Goal: Communication & Community: Participate in discussion

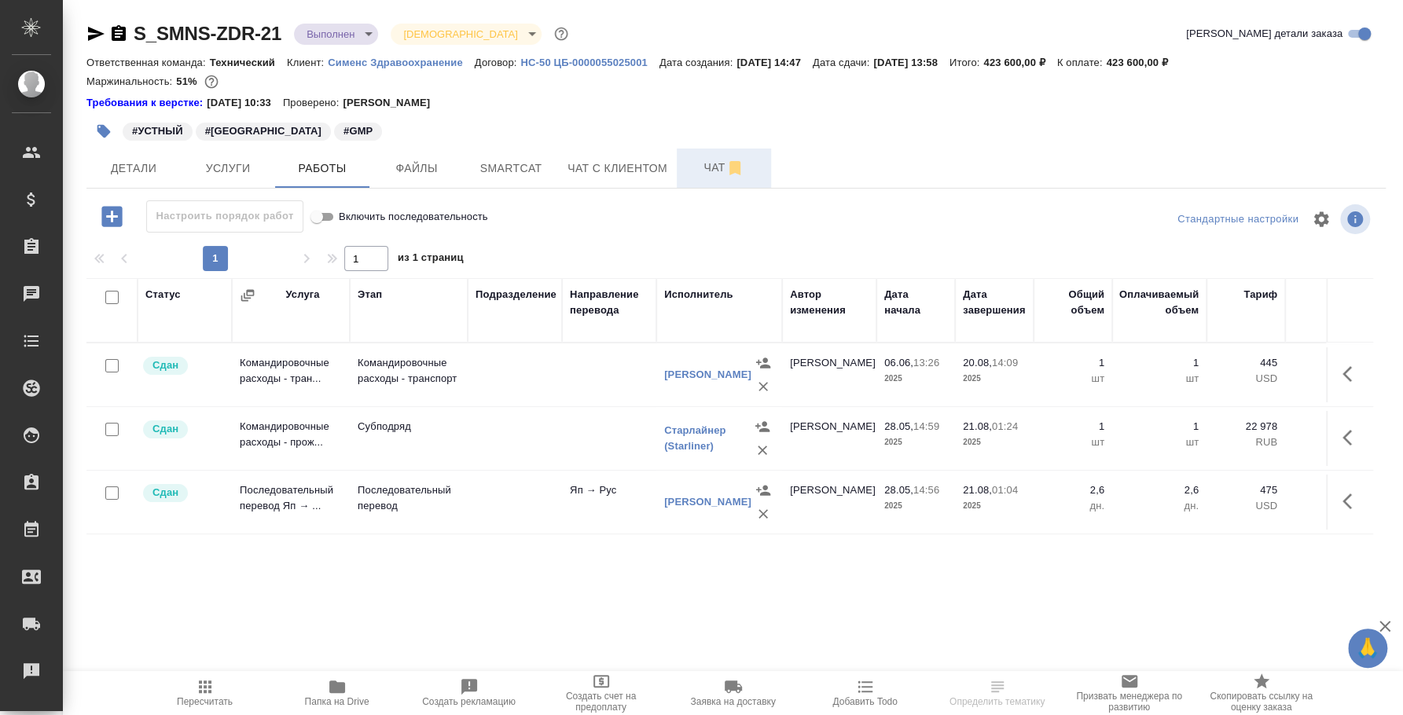
click at [734, 163] on icon "button" at bounding box center [734, 168] width 11 height 14
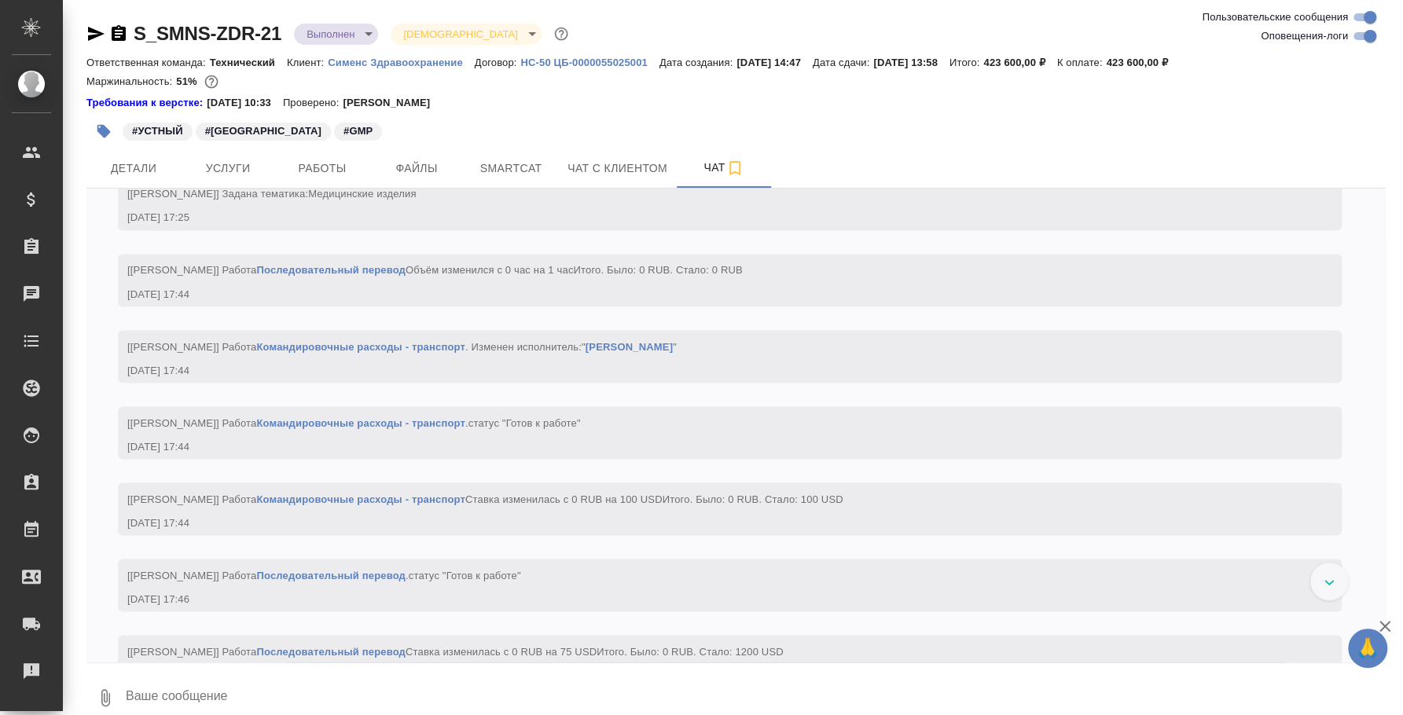
scroll to position [12504, 0]
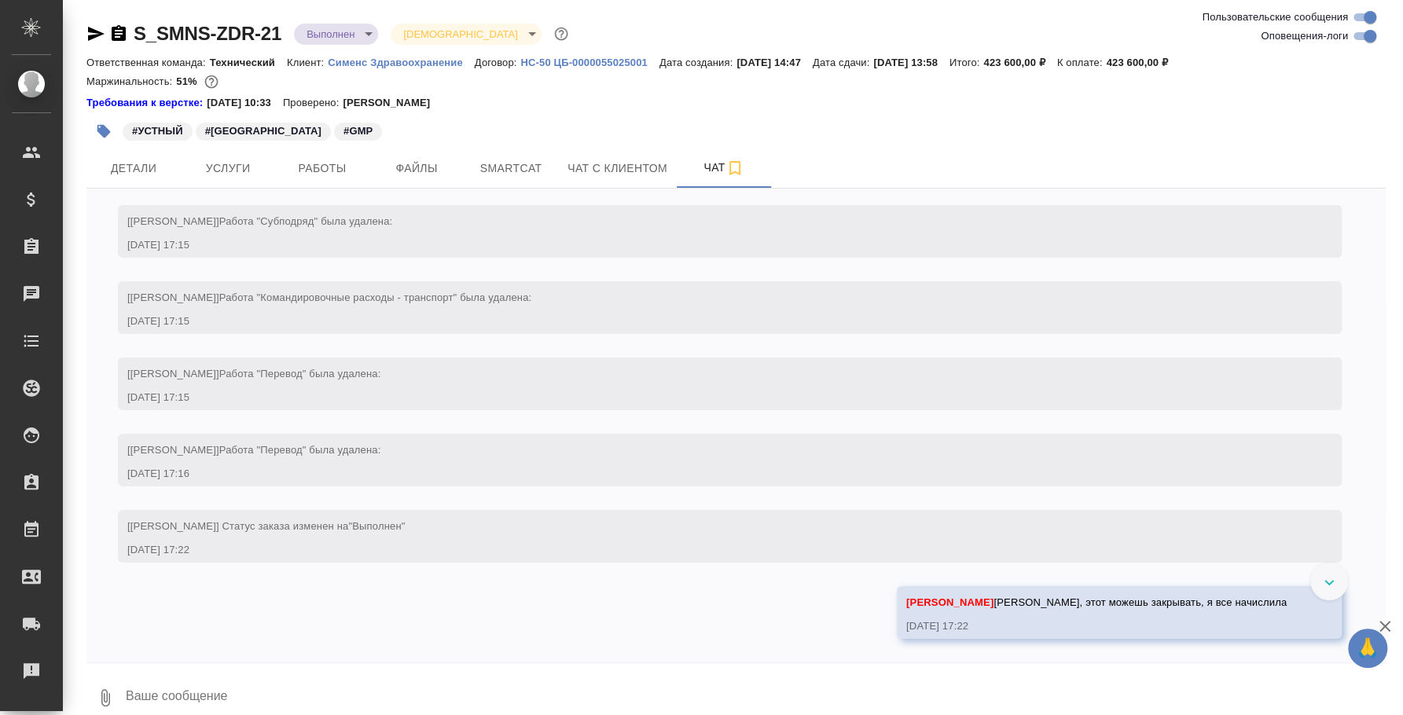
click at [281, 683] on textarea at bounding box center [754, 697] width 1261 height 53
paste textarea "[PERSON_NAME] на встречу инспекторов [DATE]: 370 ам. дол"
click at [97, 689] on icon "button" at bounding box center [105, 697] width 19 height 19
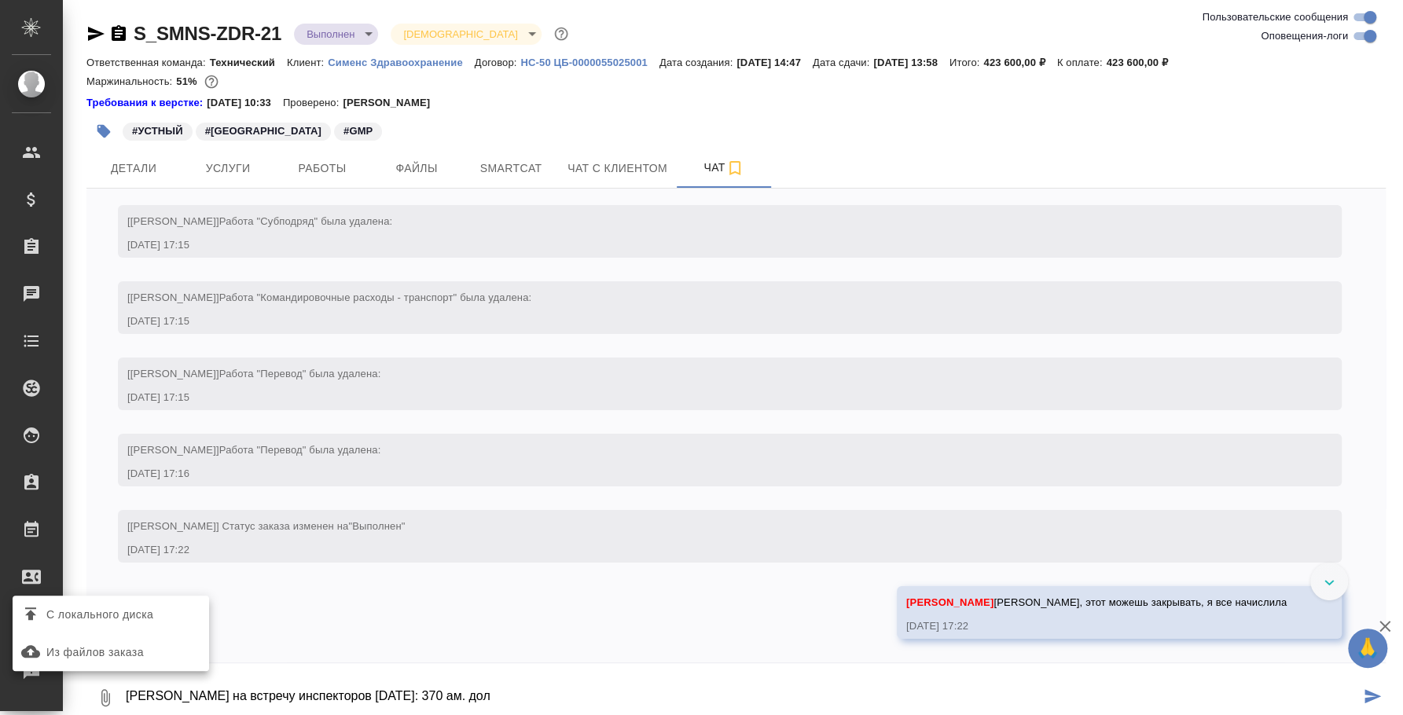
click at [98, 613] on span "С локального диска" at bounding box center [99, 615] width 107 height 20
click at [0, 0] on input "С локального диска" at bounding box center [0, 0] width 0 height 0
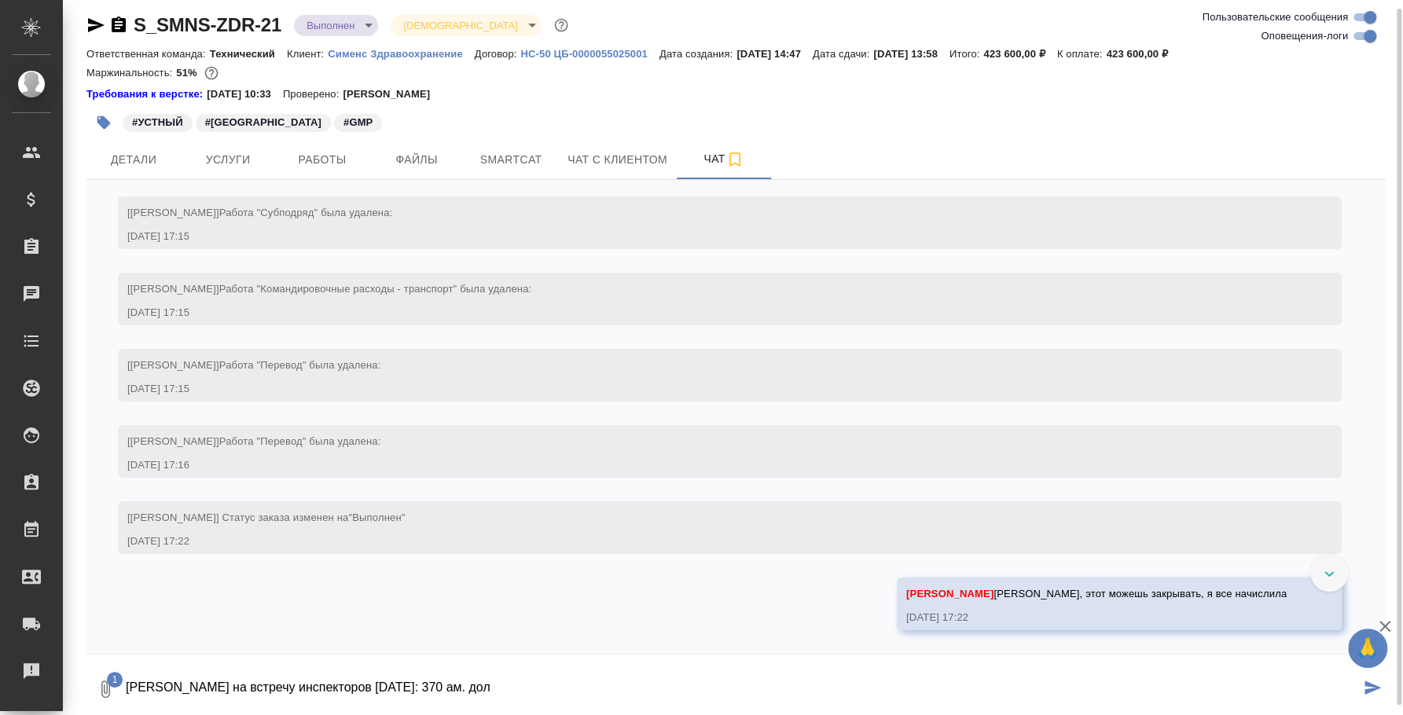
click at [559, 674] on textarea "[PERSON_NAME] на встречу инспекторов [DATE]: 370 ам. дол" at bounding box center [741, 689] width 1235 height 53
paste textarea "29 722,1"
click at [638, 682] on textarea "[PERSON_NAME] на встречу инспекторов [DATE]: 370 ам. дол - 29 722,1 руб" at bounding box center [741, 689] width 1235 height 53
type textarea "[PERSON_NAME] на встречу инспекторов [DATE]: 370 ам. дол - 29 722,1 руб (курс н…"
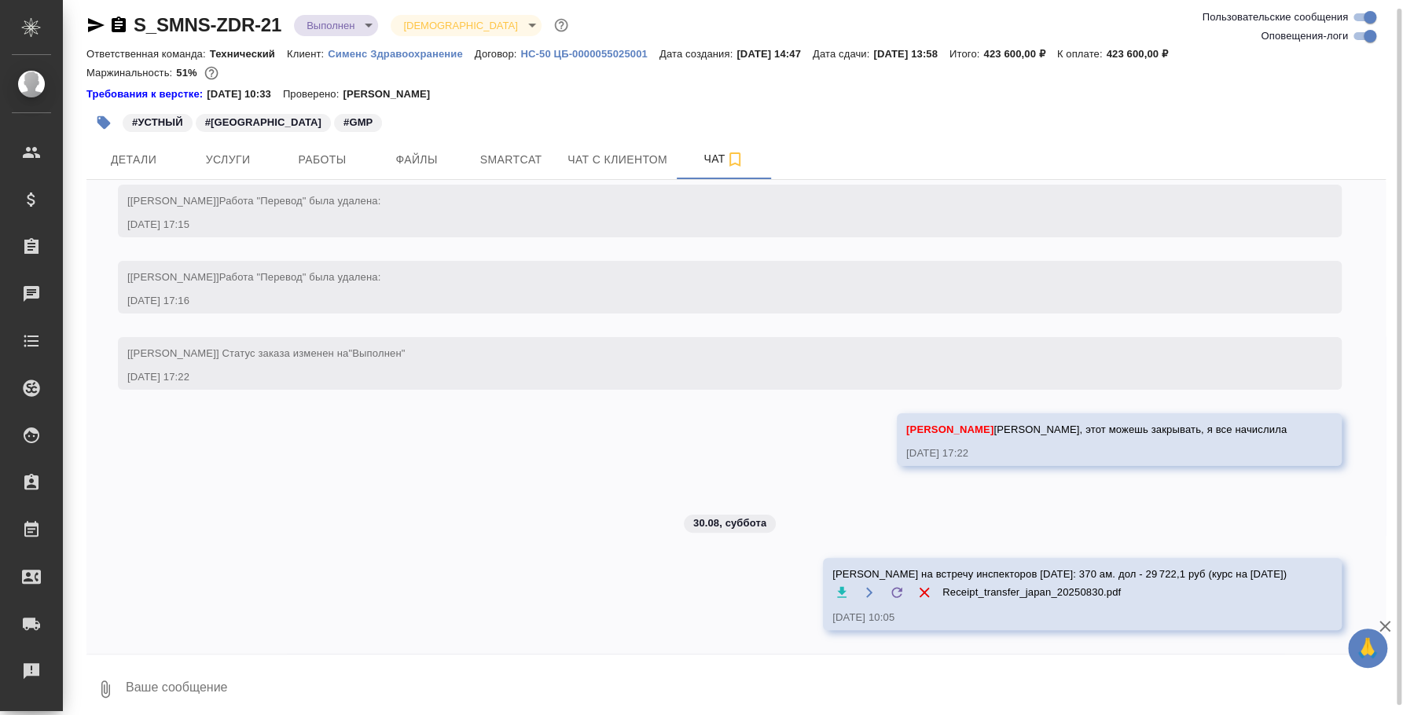
scroll to position [12700, 0]
click at [598, 671] on textarea at bounding box center [754, 689] width 1261 height 53
paste textarea "Такси [DATE] от отеля до станции [GEOGRAPHIC_DATA]: 2360 яп.иен (чек)"
click at [114, 685] on icon "button" at bounding box center [105, 689] width 19 height 19
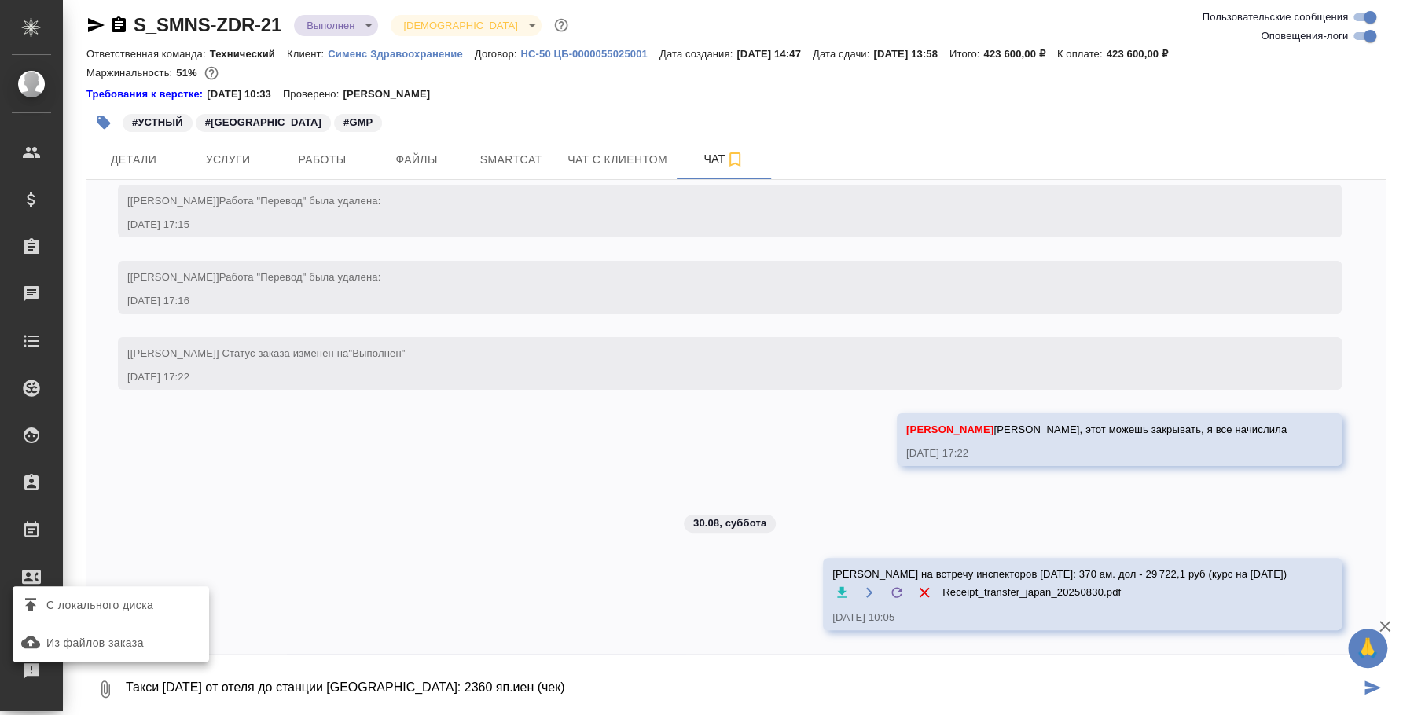
click at [114, 608] on span "С локального диска" at bounding box center [99, 606] width 107 height 20
click at [0, 0] on input "С локального диска" at bounding box center [0, 0] width 0 height 0
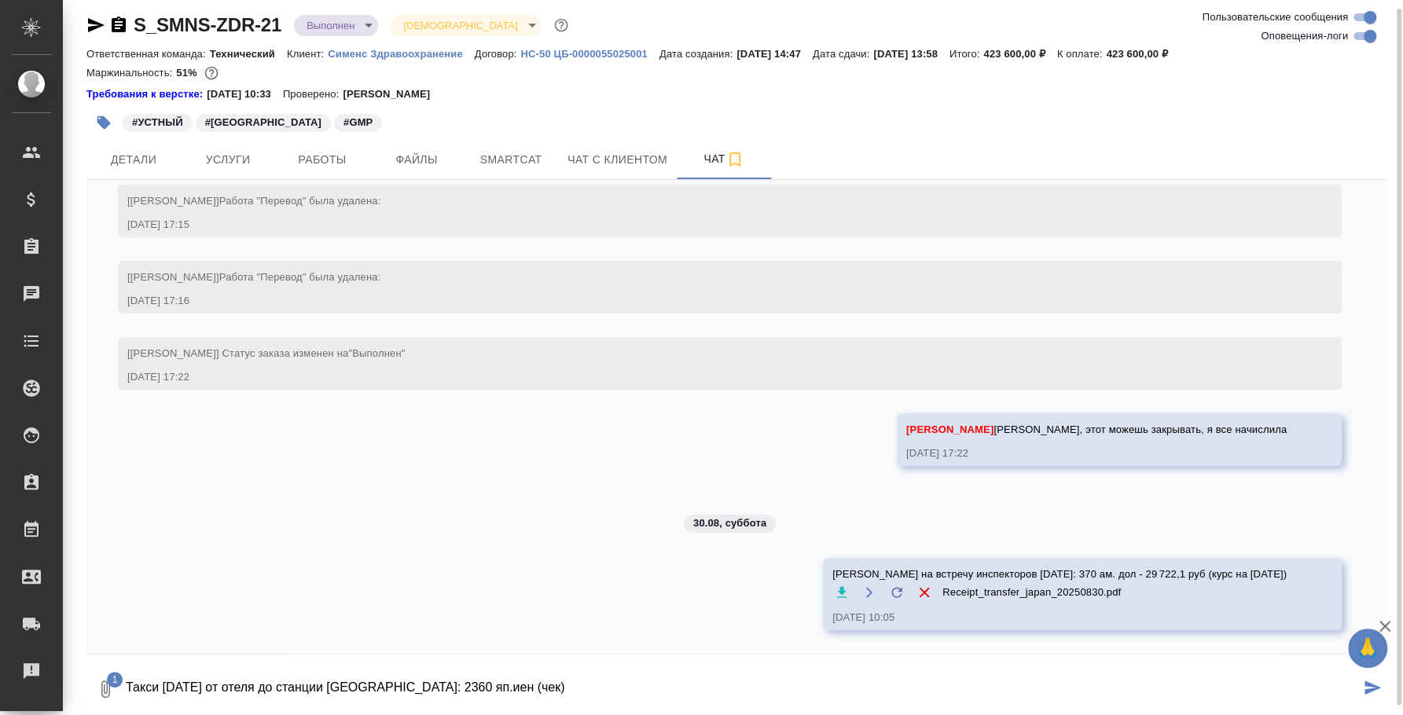
click at [113, 678] on span "1" at bounding box center [115, 680] width 16 height 16
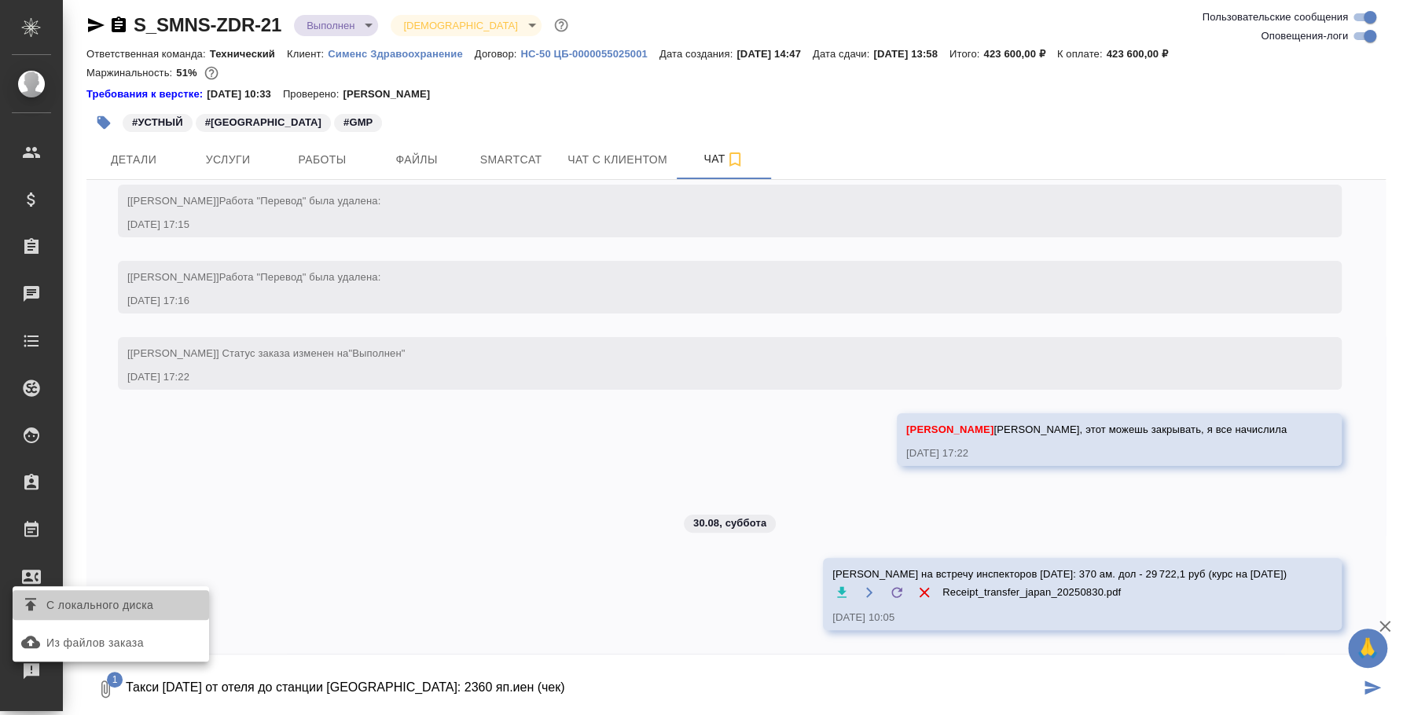
click at [122, 600] on span "С локального диска" at bounding box center [99, 606] width 107 height 20
click at [0, 0] on input "С локального диска" at bounding box center [0, 0] width 0 height 0
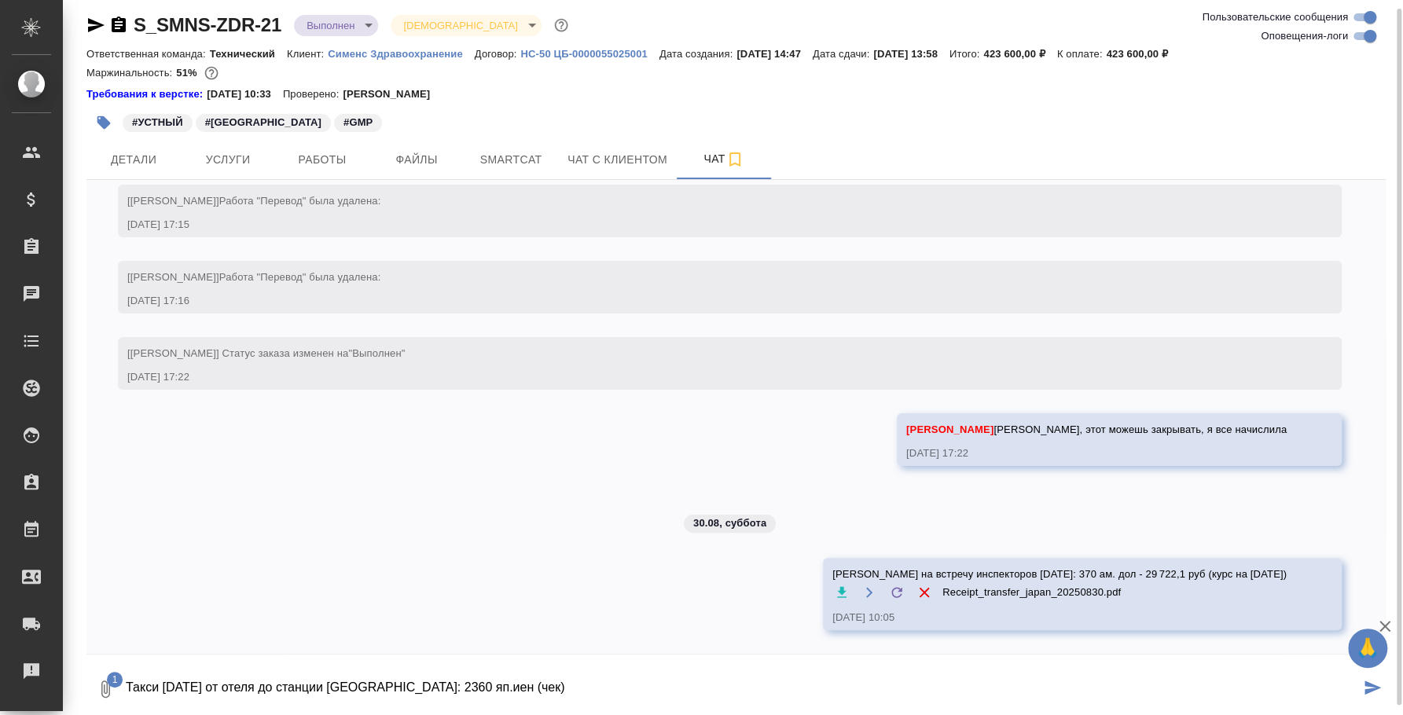
click at [601, 677] on textarea "Такси [DATE] от отеля до станции [GEOGRAPHIC_DATA]: 2360 яп.иен (чек)" at bounding box center [741, 689] width 1235 height 53
paste textarea "1 290,92"
type textarea "Такси [DATE] от отеля до [GEOGRAPHIC_DATA]: 2360 яп.[PERSON_NAME] (чек) - 1 290…"
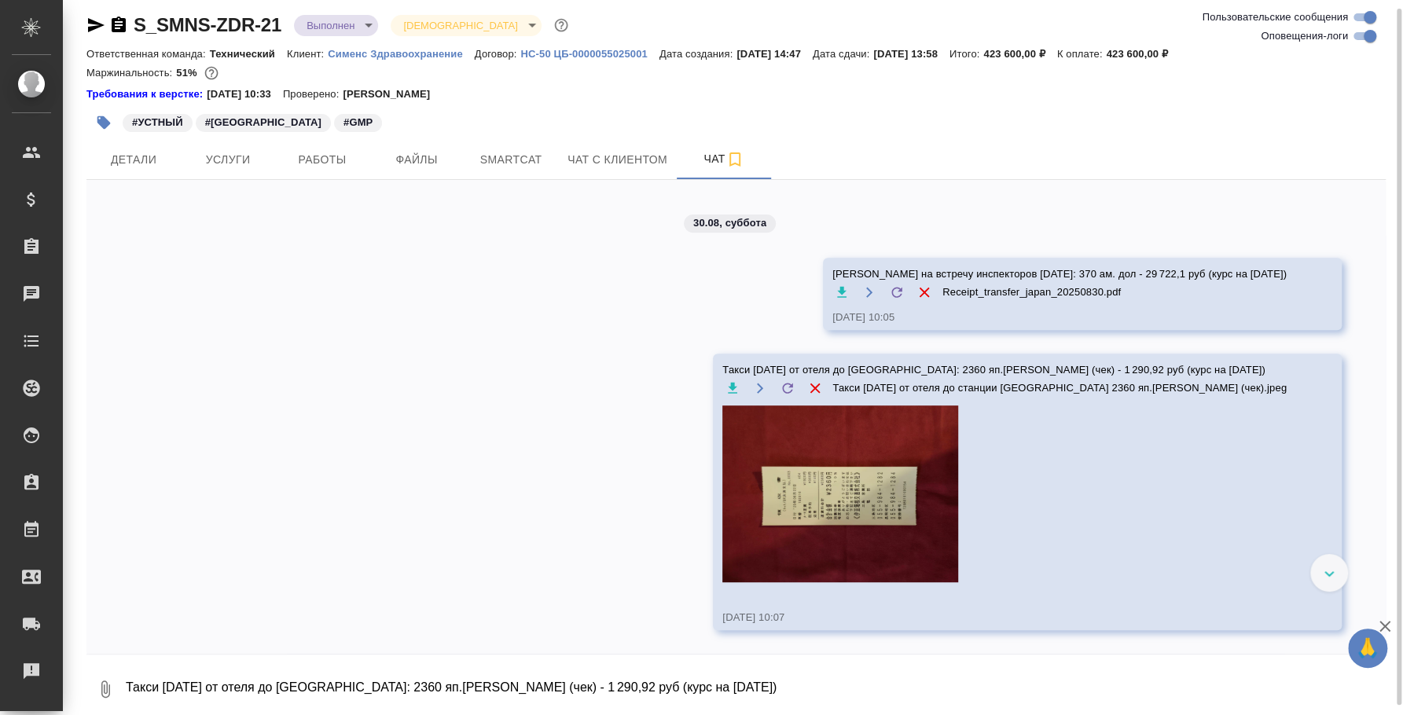
scroll to position [12824, 0]
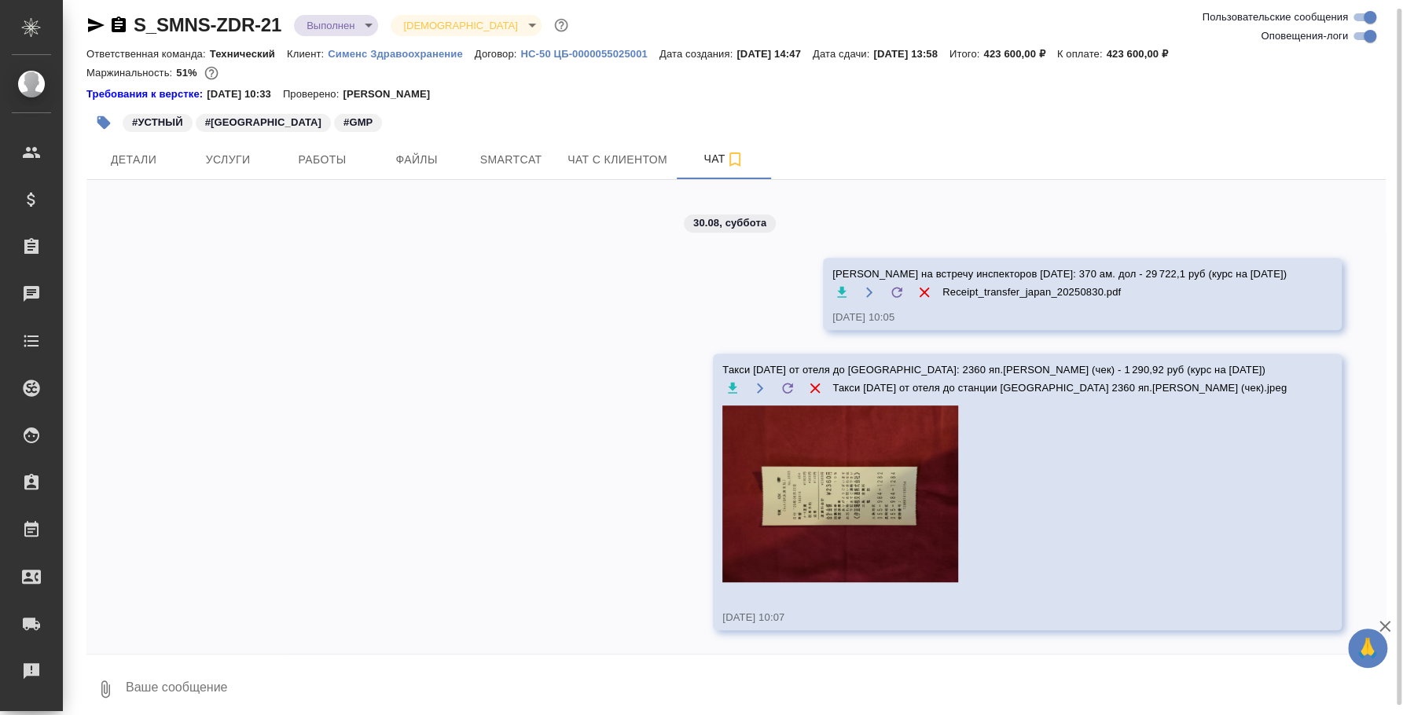
click at [146, 677] on textarea at bounding box center [754, 689] width 1261 height 53
paste textarea "обратный билет от ст. Мисима до [GEOGRAPHIC_DATA] 4600 яп.иен (чек)"
click at [116, 684] on button "0" at bounding box center [105, 689] width 38 height 53
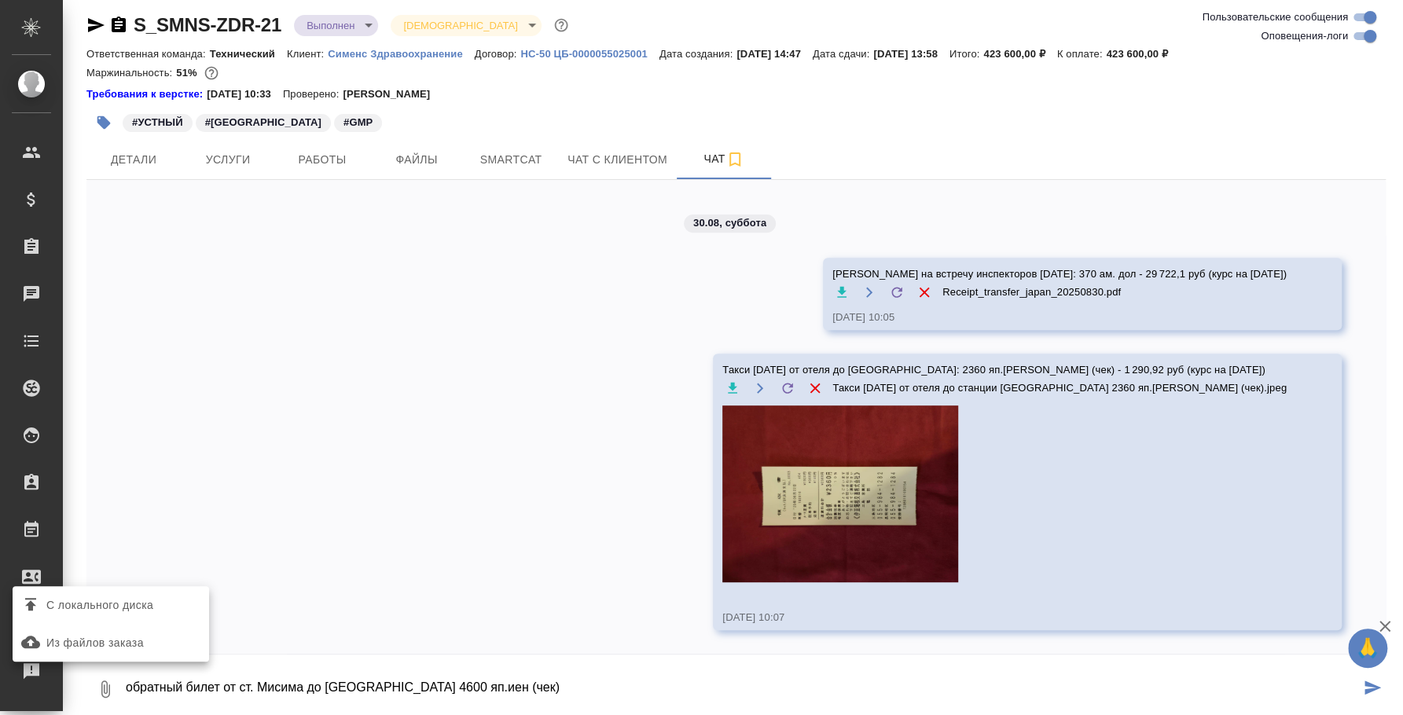
click at [88, 608] on span "С локального диска" at bounding box center [99, 606] width 107 height 20
click at [0, 0] on input "С локального диска" at bounding box center [0, 0] width 0 height 0
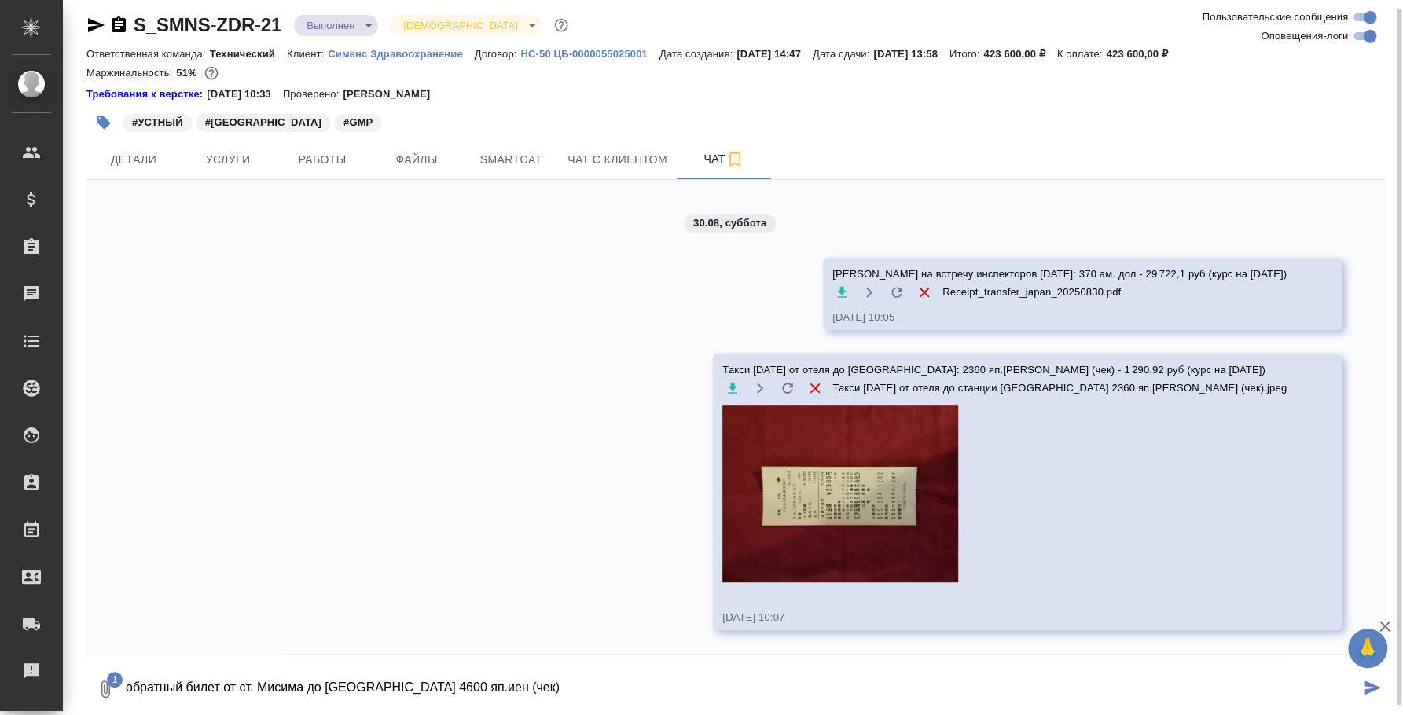
click at [572, 679] on textarea "обратный билет от ст. Мисима до [GEOGRAPHIC_DATA] 4600 яп.иен (чек)" at bounding box center [741, 689] width 1235 height 53
paste textarea "2 516,2"
type textarea "обратный билет от ст. Мисима до [GEOGRAPHIC_DATA] 4600 яп.[PERSON_NAME] (чек) -…"
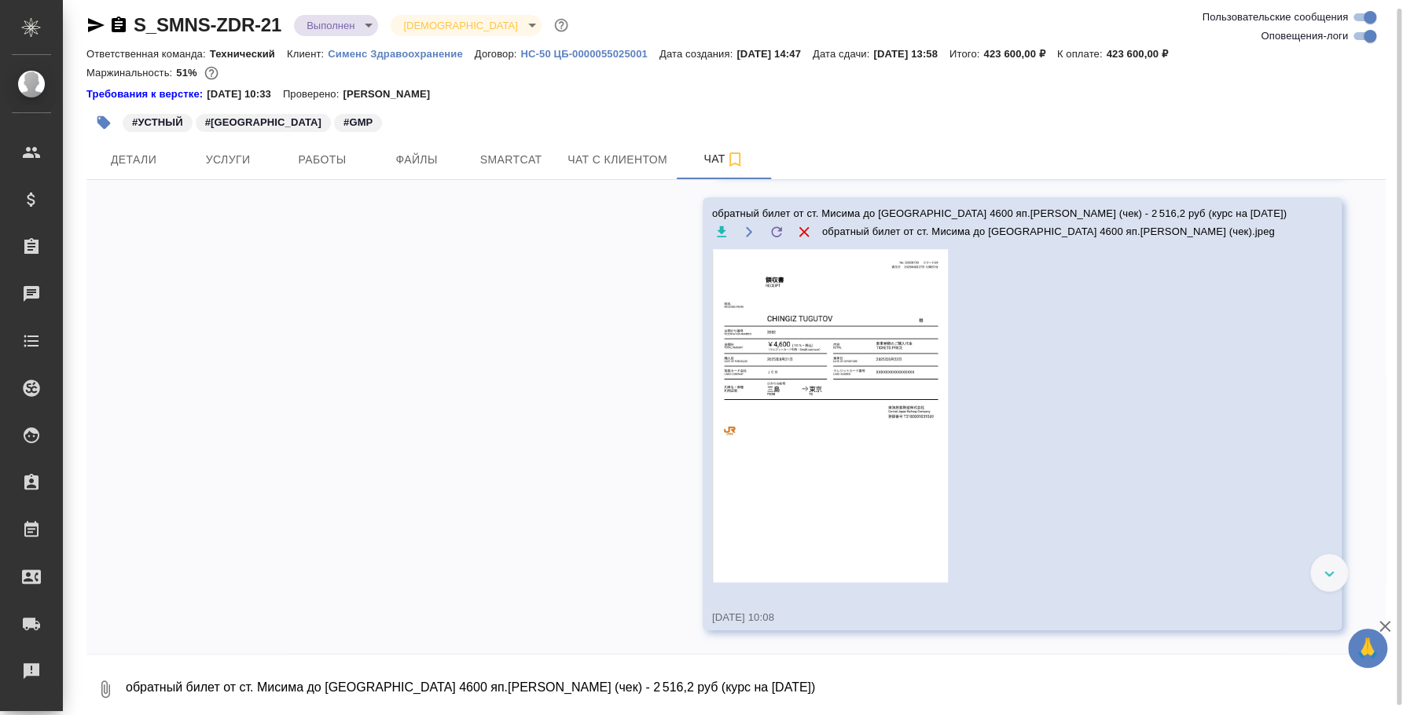
scroll to position [13221, 0]
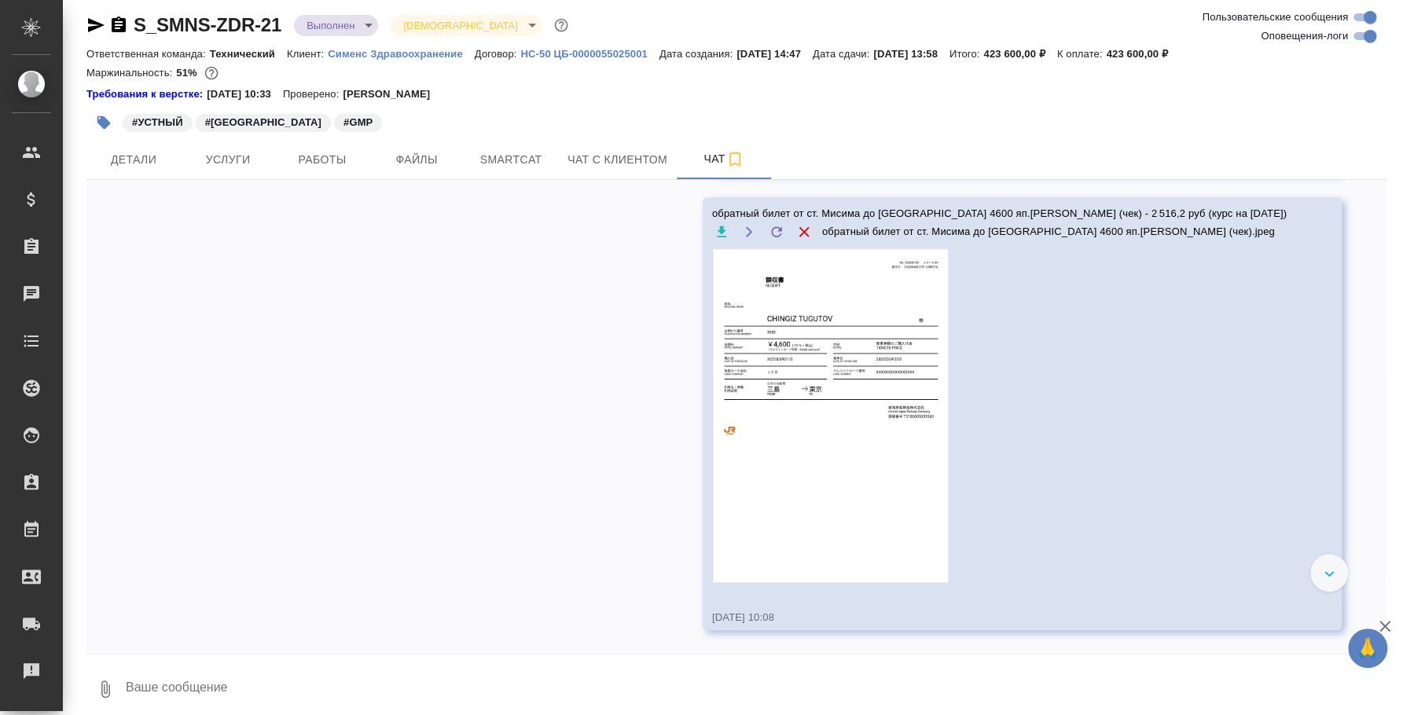
scroll to position [13221, 0]
click at [103, 681] on icon "button" at bounding box center [105, 689] width 19 height 19
click at [112, 616] on label "С локального диска" at bounding box center [111, 605] width 196 height 30
click at [0, 0] on input "С локального диска" at bounding box center [0, 0] width 0 height 0
click at [185, 685] on textarea at bounding box center [741, 689] width 1235 height 53
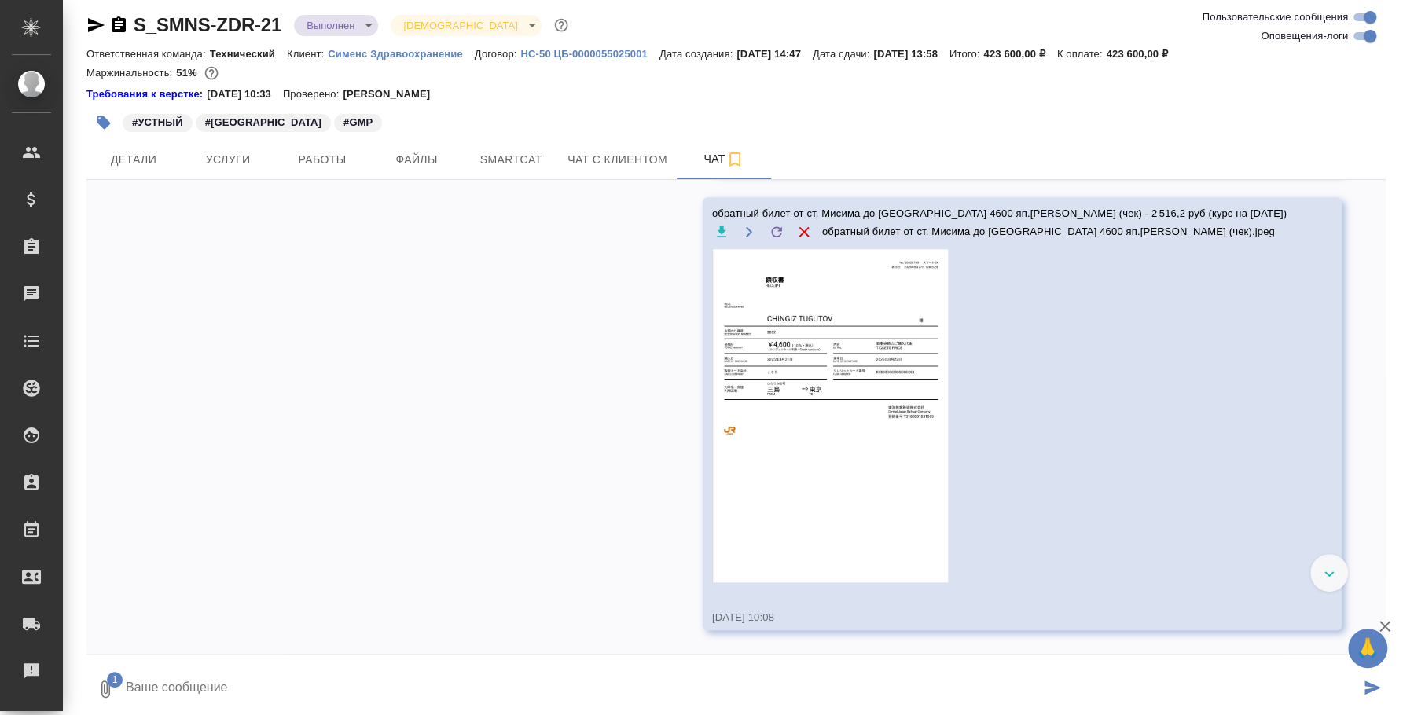
paste textarea "плюс 410 яп.иен Токио-ст Митака"
drag, startPoint x: 156, startPoint y: 687, endPoint x: 86, endPoint y: 668, distance: 71.7
click at [86, 668] on div "1 плюс 410 яп.иен Токио-ст Митака" at bounding box center [735, 689] width 1299 height 53
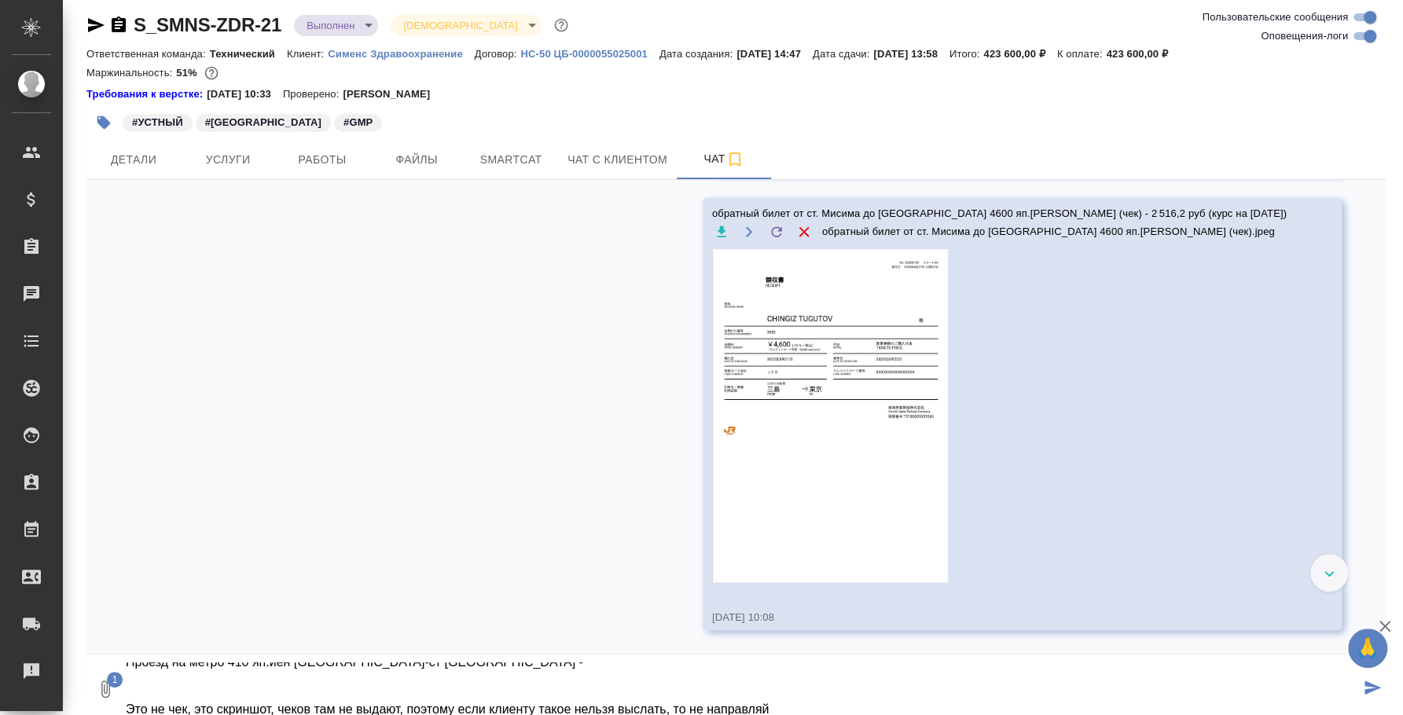
click at [373, 678] on textarea "Проезд на метро 410 яп.иен Токио-ст Митака - Это не чек, это скриншот, чеков та…" at bounding box center [741, 689] width 1235 height 53
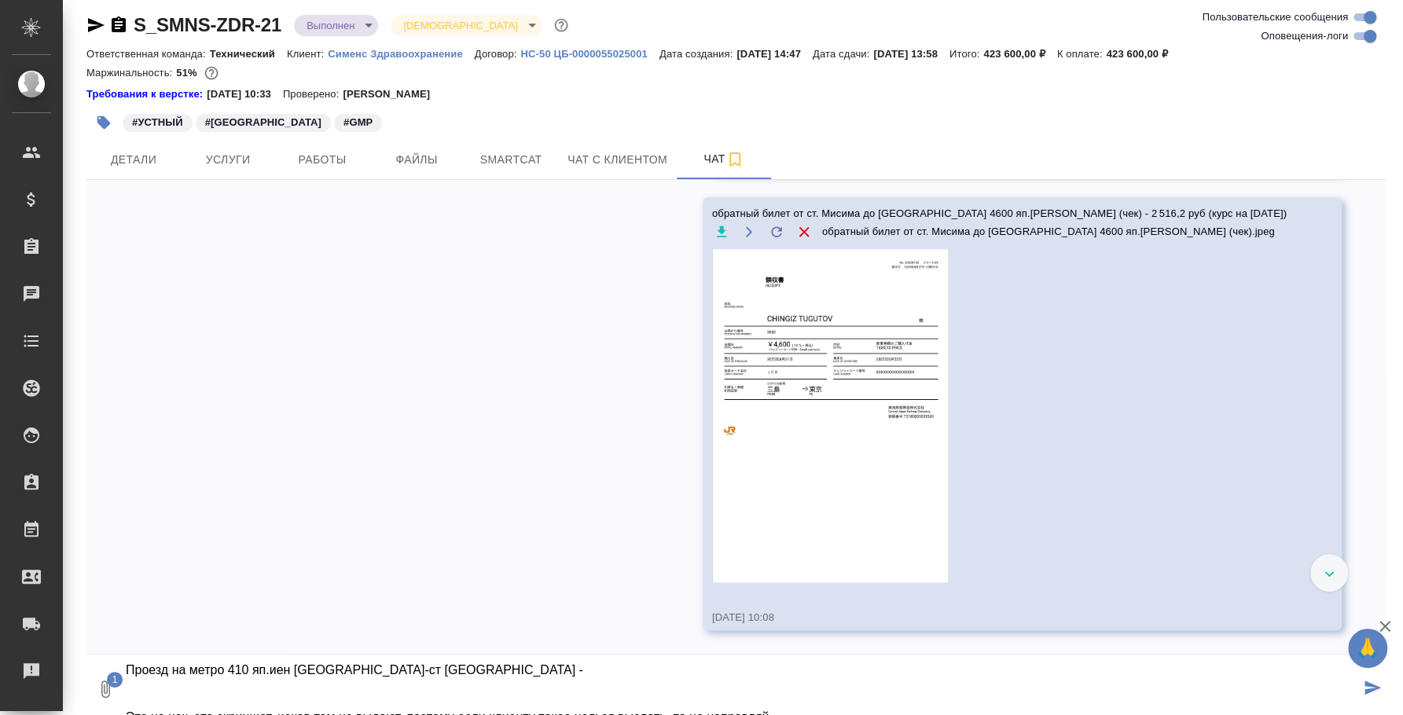
click at [424, 660] on div at bounding box center [735, 659] width 1299 height 8
click at [428, 669] on textarea "Проезд на метро 410 яп.иен Токио-ст Митака - Это не чек, это скриншот, чеков та…" at bounding box center [741, 689] width 1235 height 53
paste textarea "224,27"
type textarea "Проезд на метро 410 яп.иен Токио-ст Митака - 224,27 руб (курс на 30 августа) Эт…"
click at [1364, 683] on icon "submit" at bounding box center [1372, 688] width 17 height 14
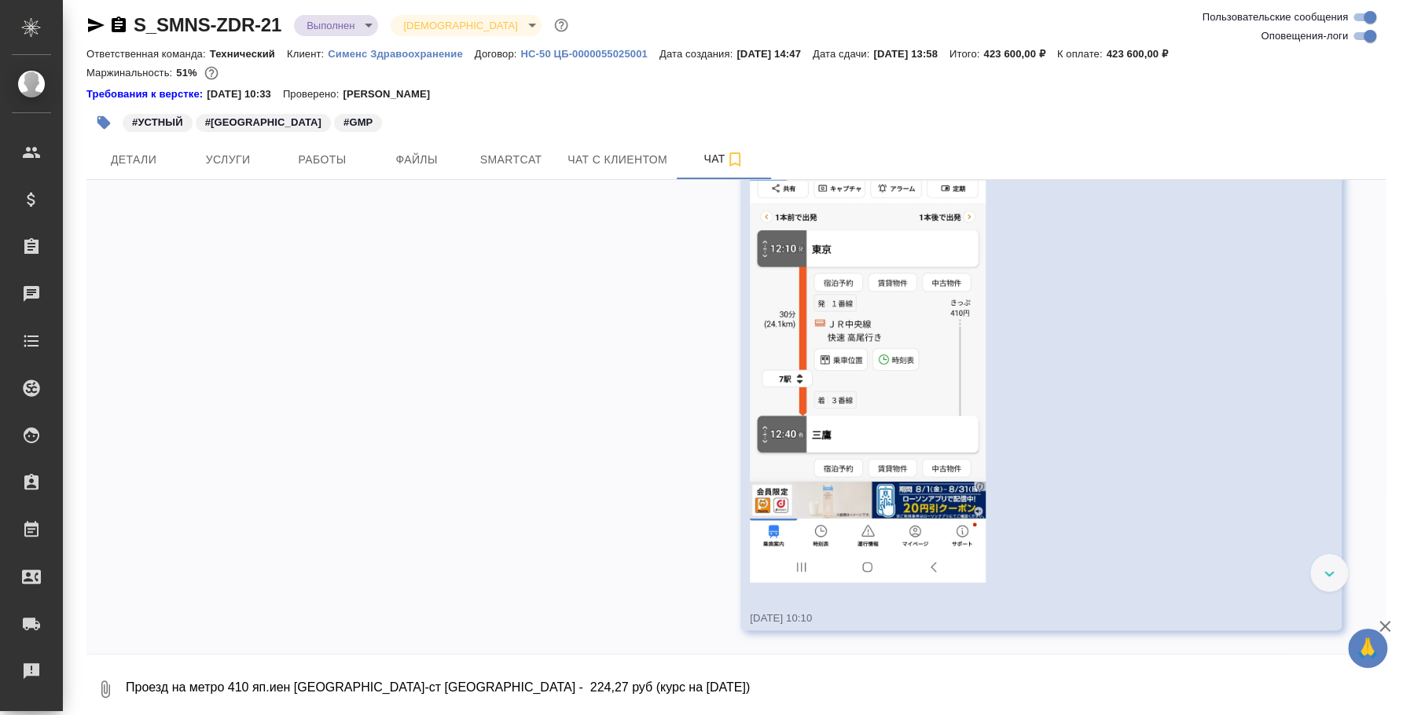
scroll to position [13628, 0]
click at [950, 676] on textarea "Проезд на метро 410 яп.иен Токио-ст Митака - 224,27 руб (курс на 30 августа) Эт…" at bounding box center [754, 689] width 1261 height 53
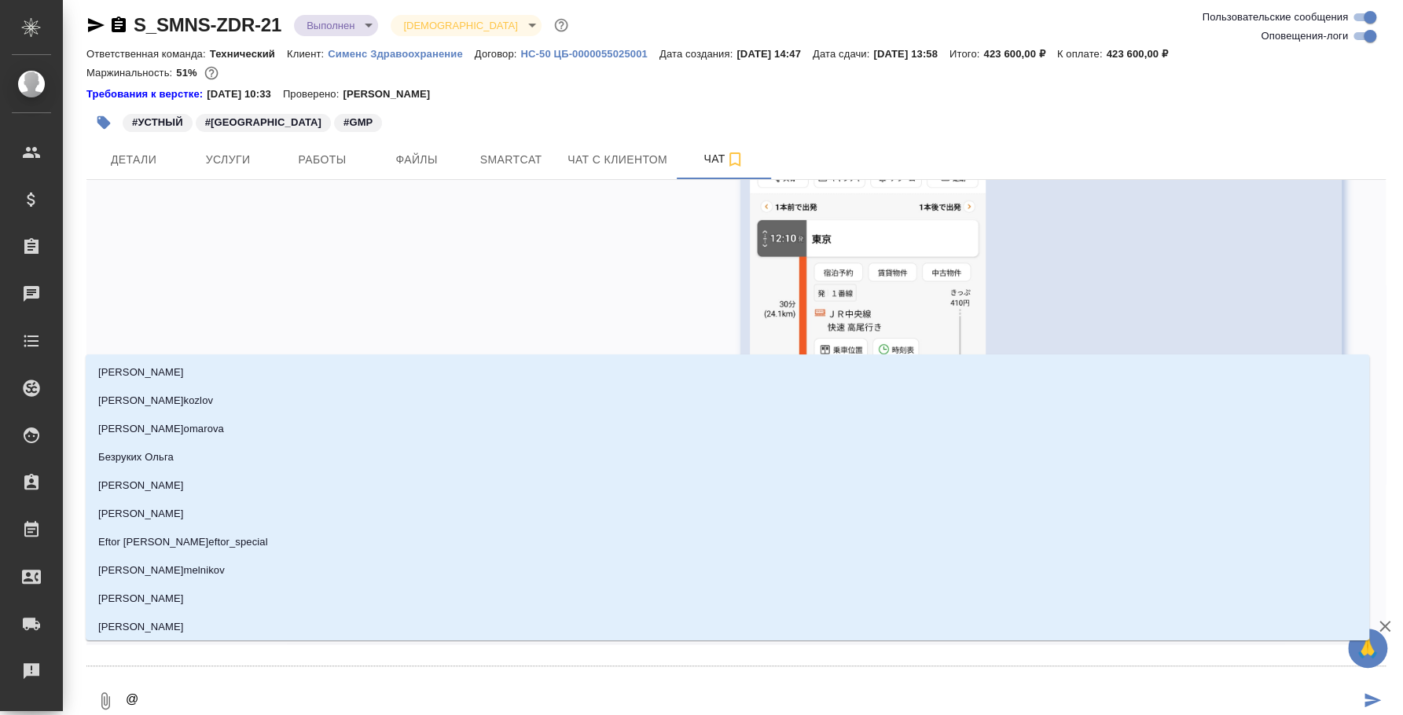
type textarea "@k"
type input "k"
type textarea "@"
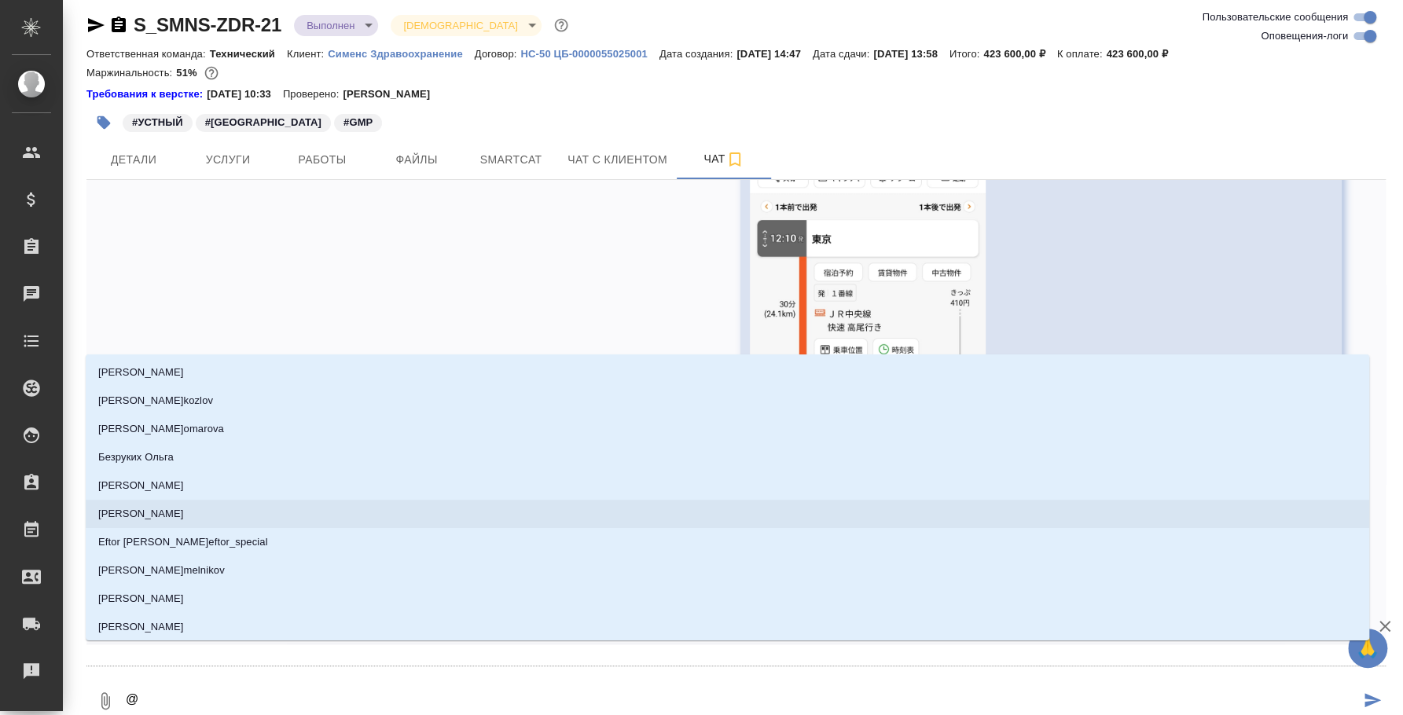
type textarea "@y"
type input "y"
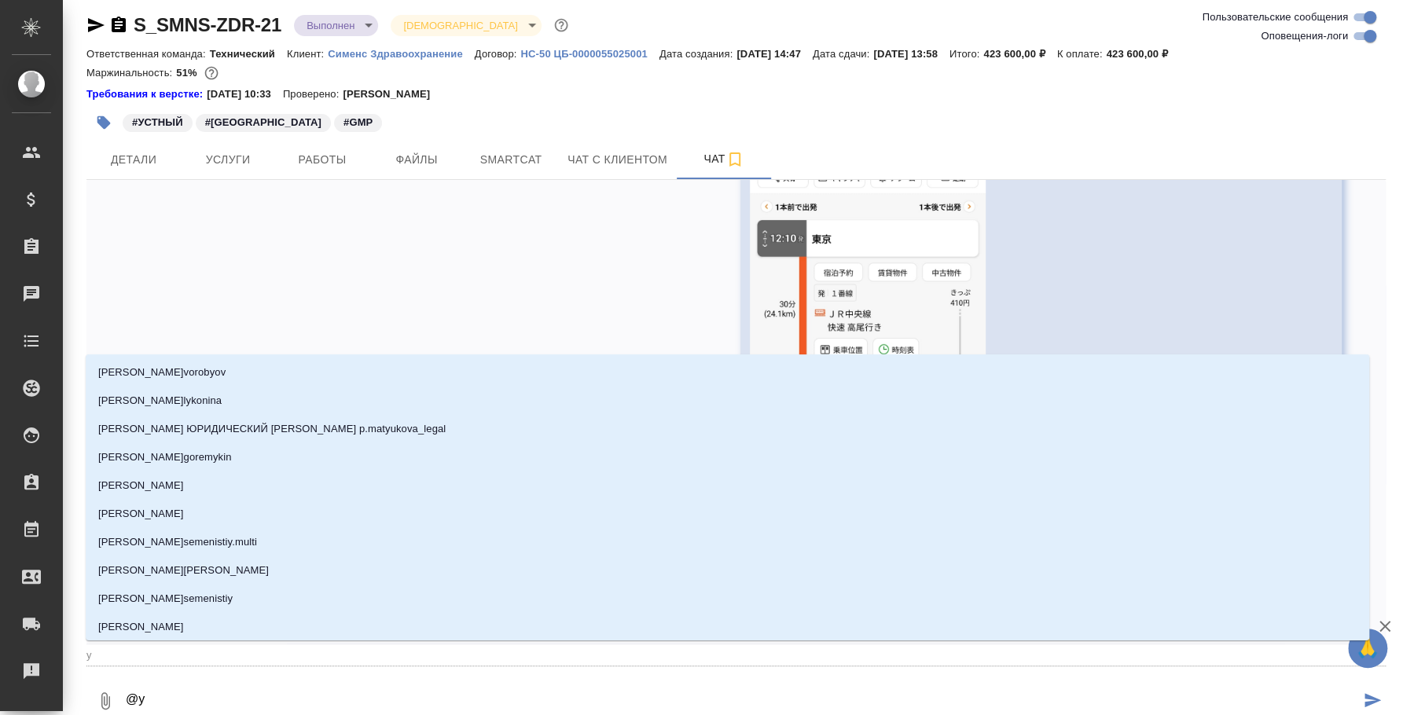
type textarea "@"
type textarea "@y"
type input "y"
type textarea "@y'b"
type input "y'b"
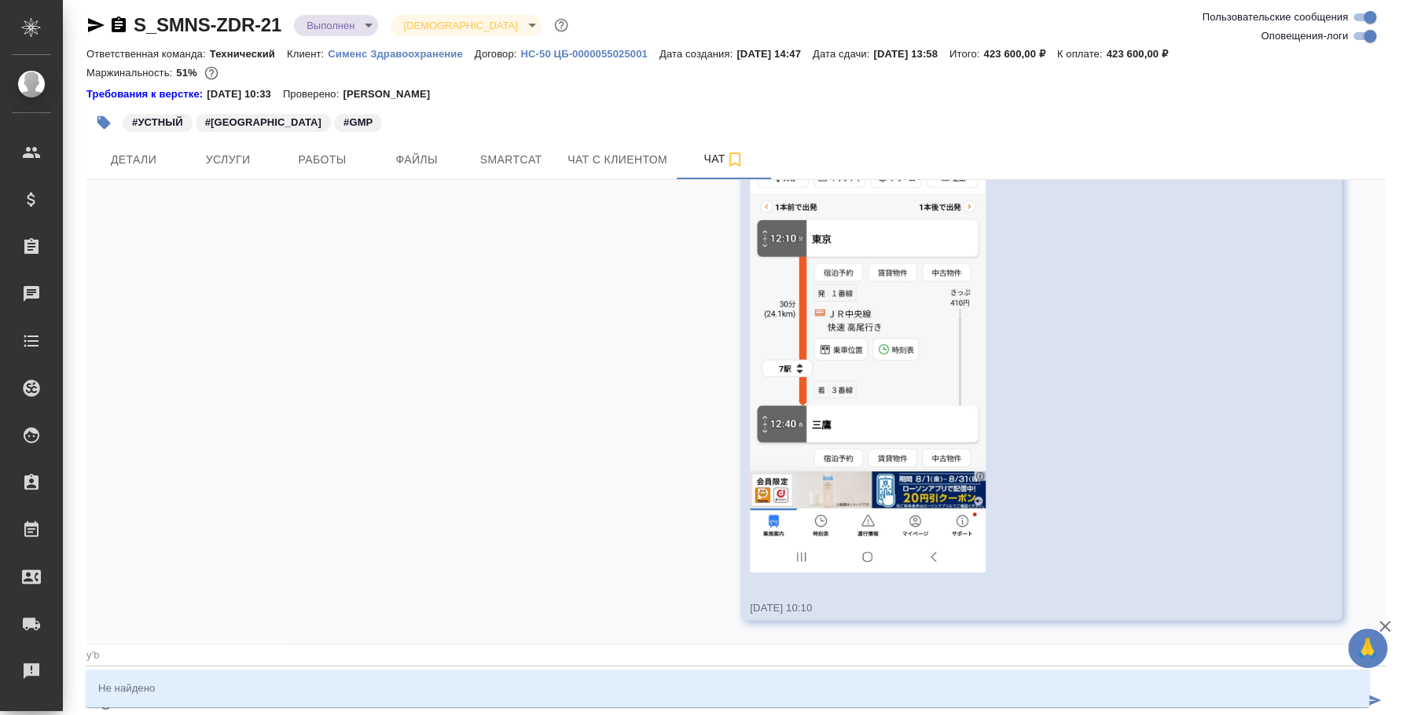
type textarea "@y'b'r"
type input "y'b'r"
type textarea "@y'b"
type input "y'b"
type textarea "@y"
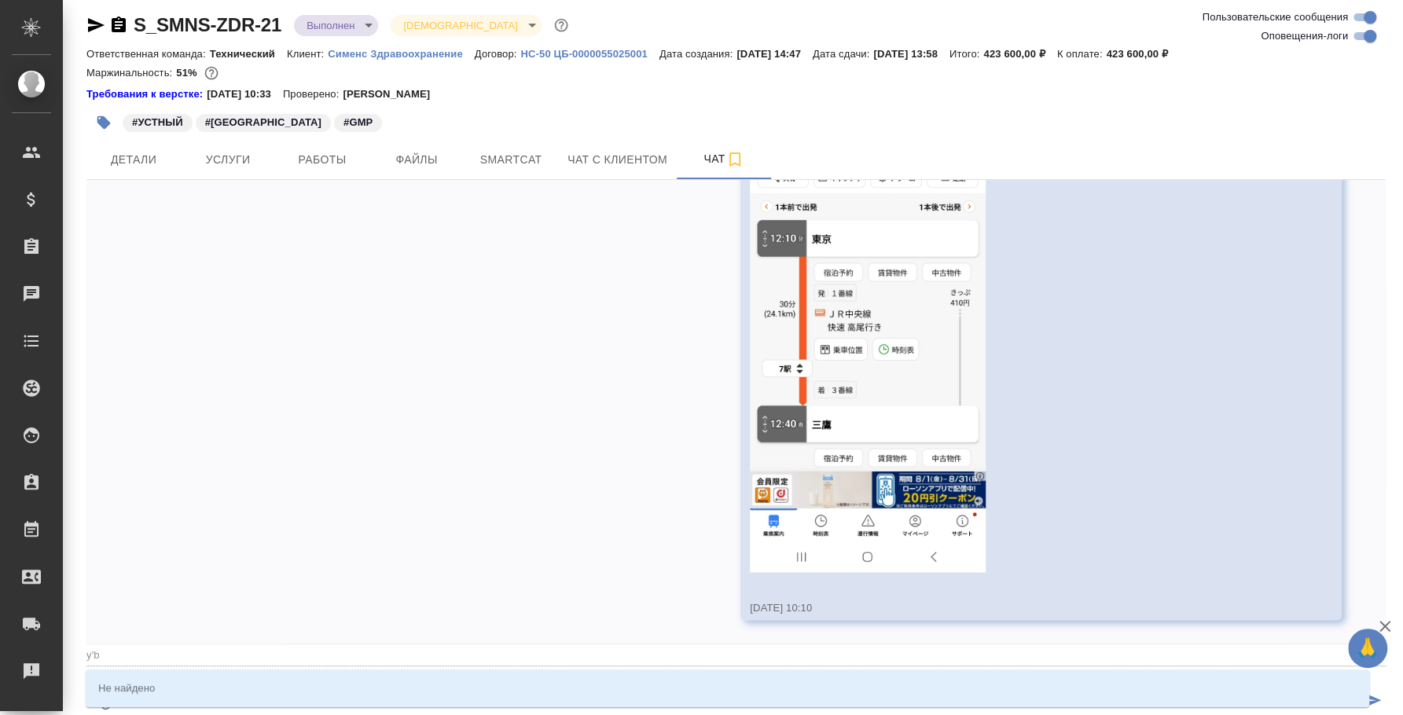
type input "y"
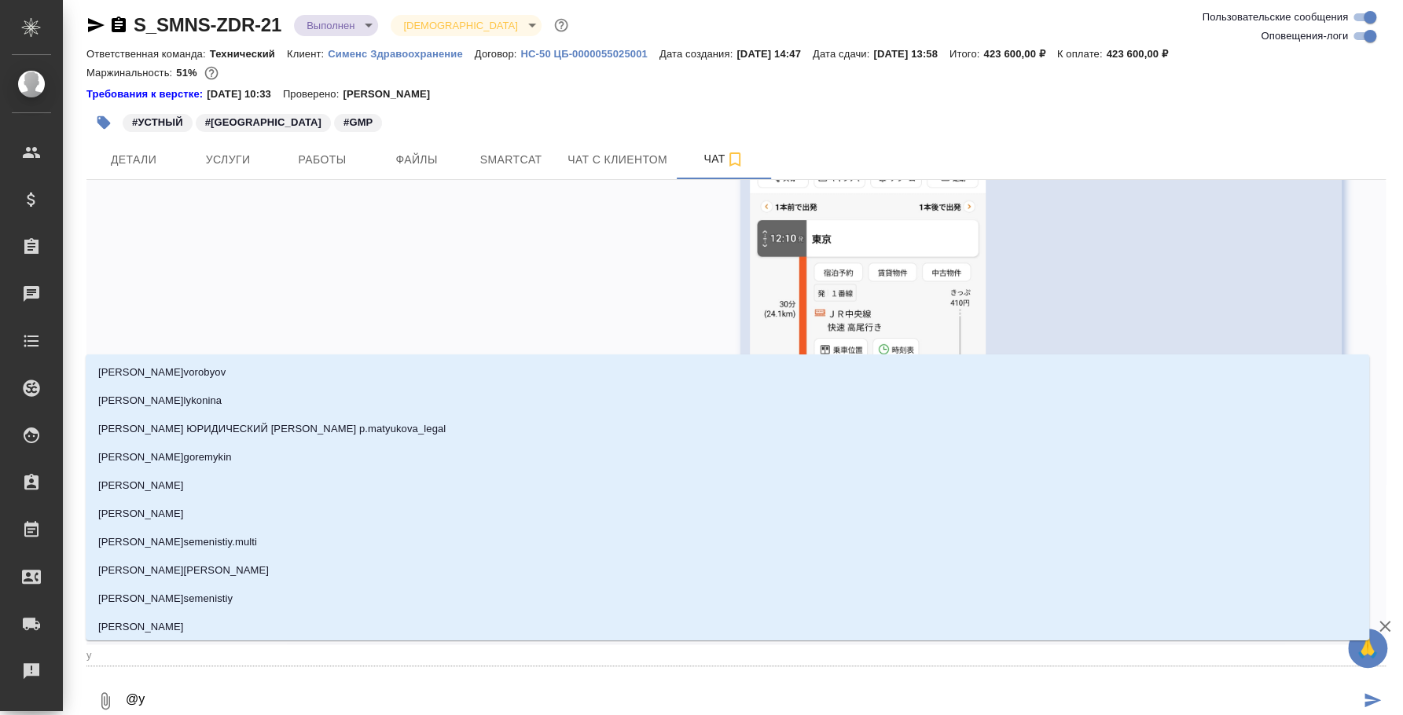
type textarea "@"
type textarea "@н"
type input "н"
type textarea "@ни"
type input "ни"
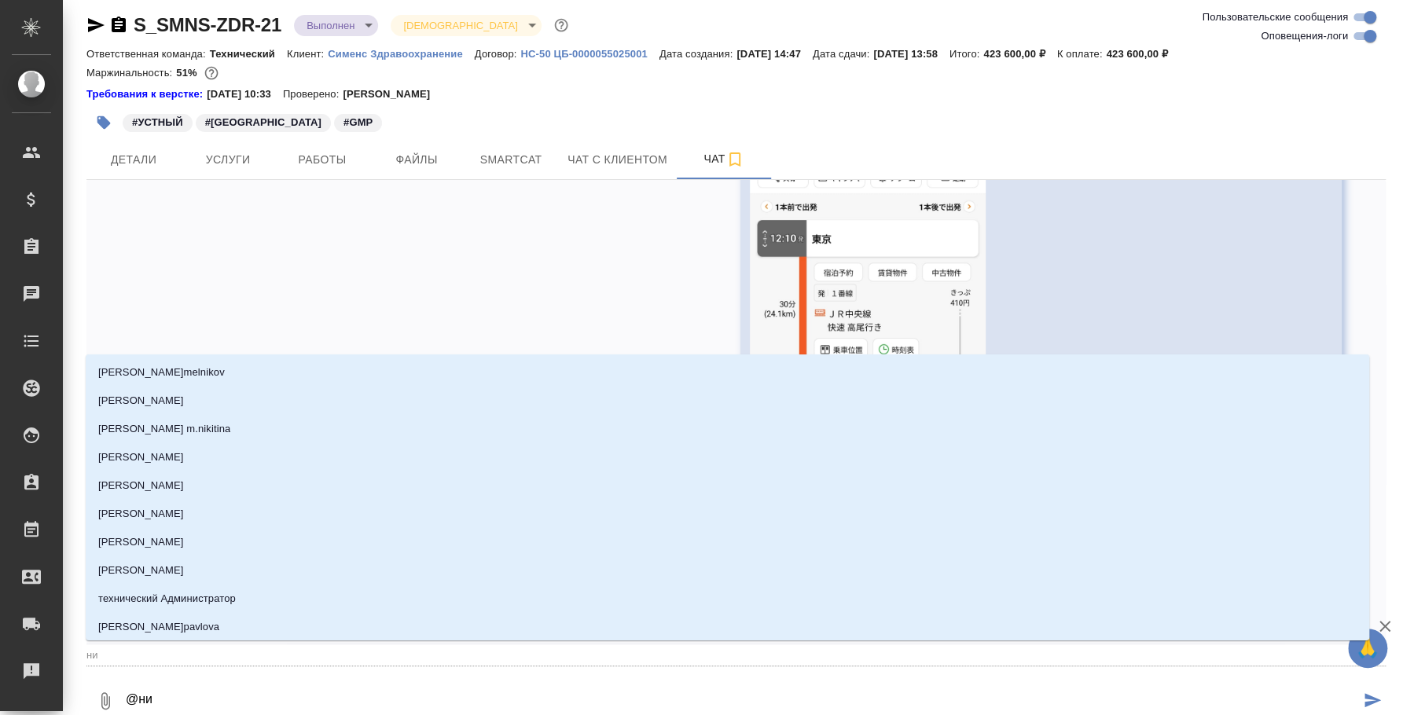
type textarea "@ник"
type input "ник"
type textarea "@ники"
type input "ники"
type textarea "@никиф"
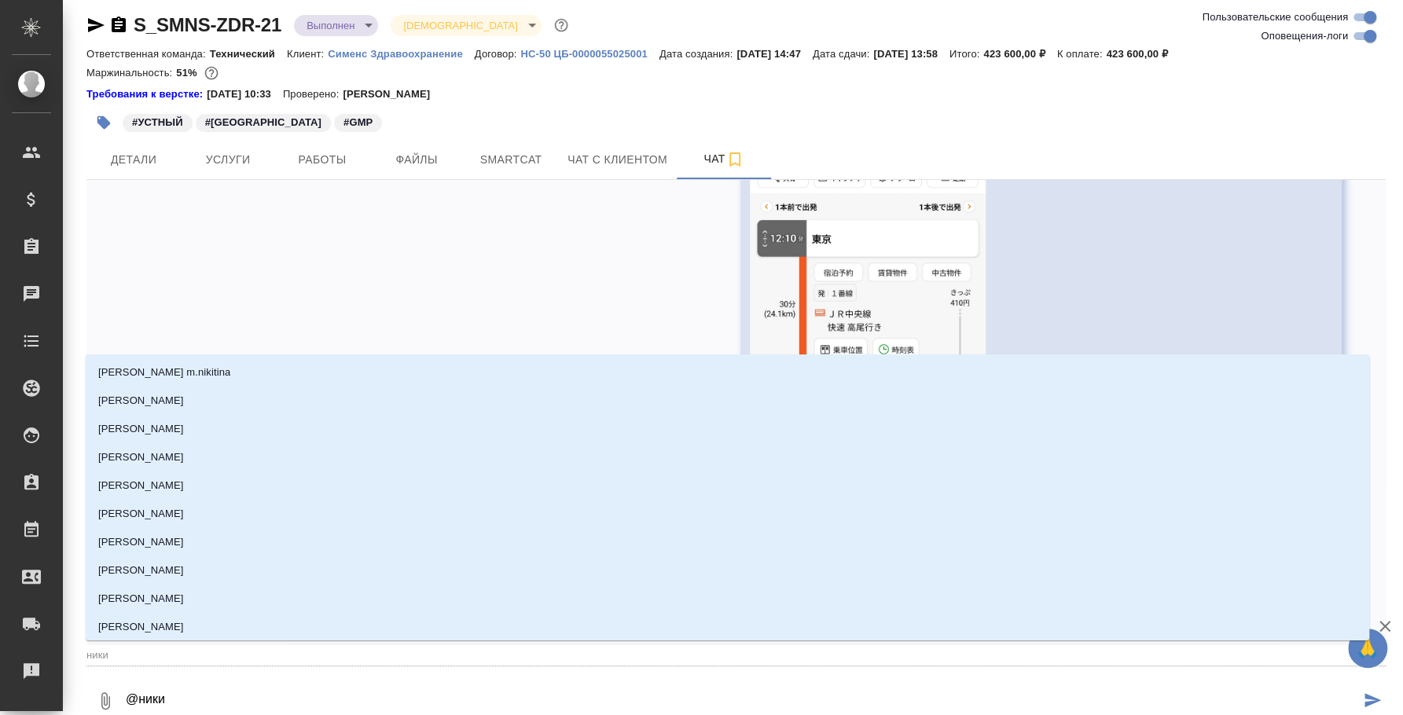
type input "никиф"
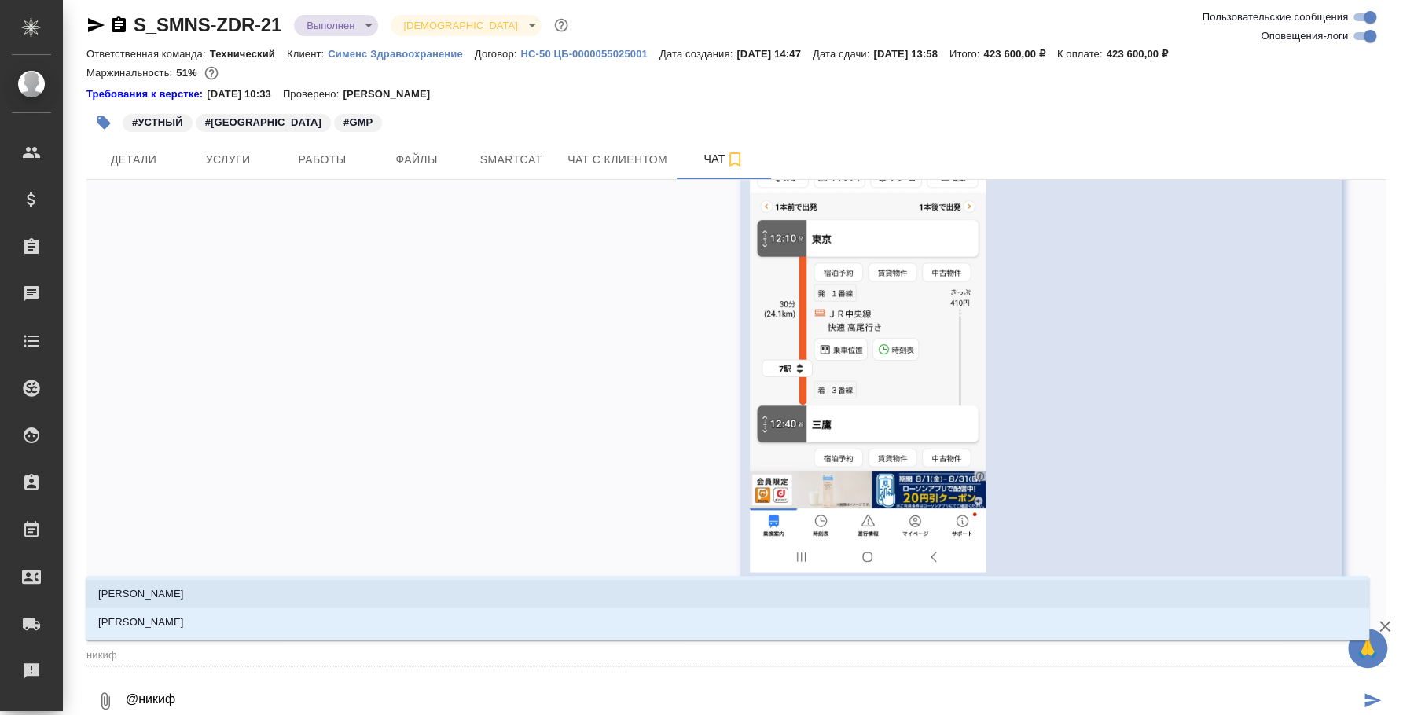
click at [422, 593] on li "[PERSON_NAME]" at bounding box center [727, 594] width 1283 height 28
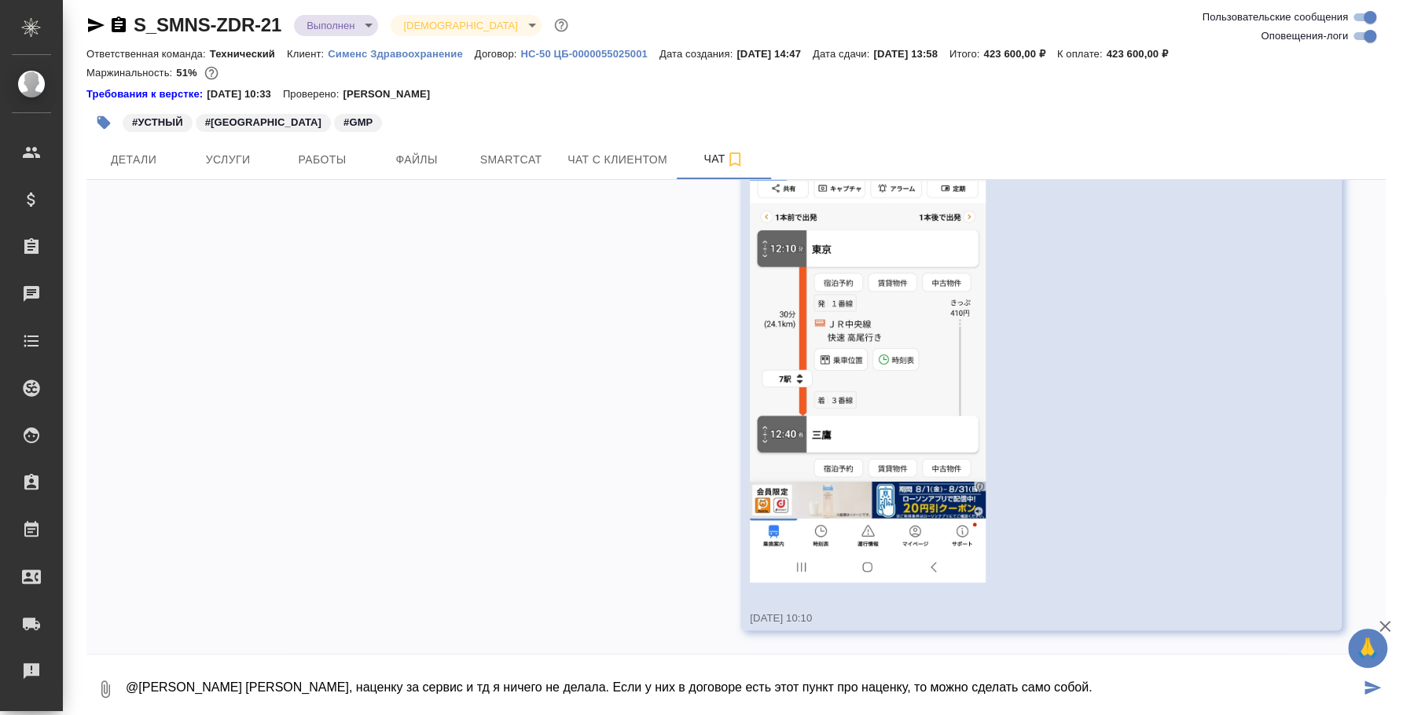
type textarea "@Никифорова Валерия Лера, наценку за сервис и тд я ничего не делала. Если у них…"
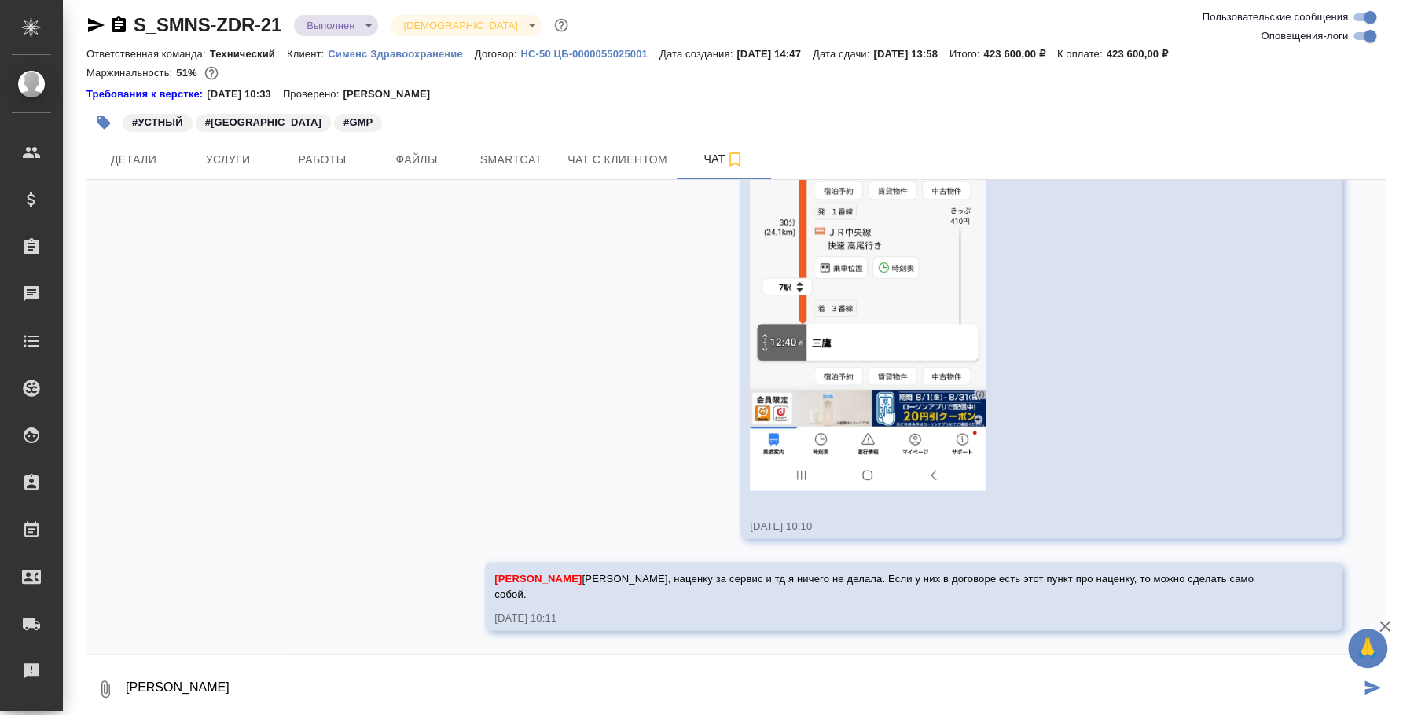
scroll to position [14215, 0]
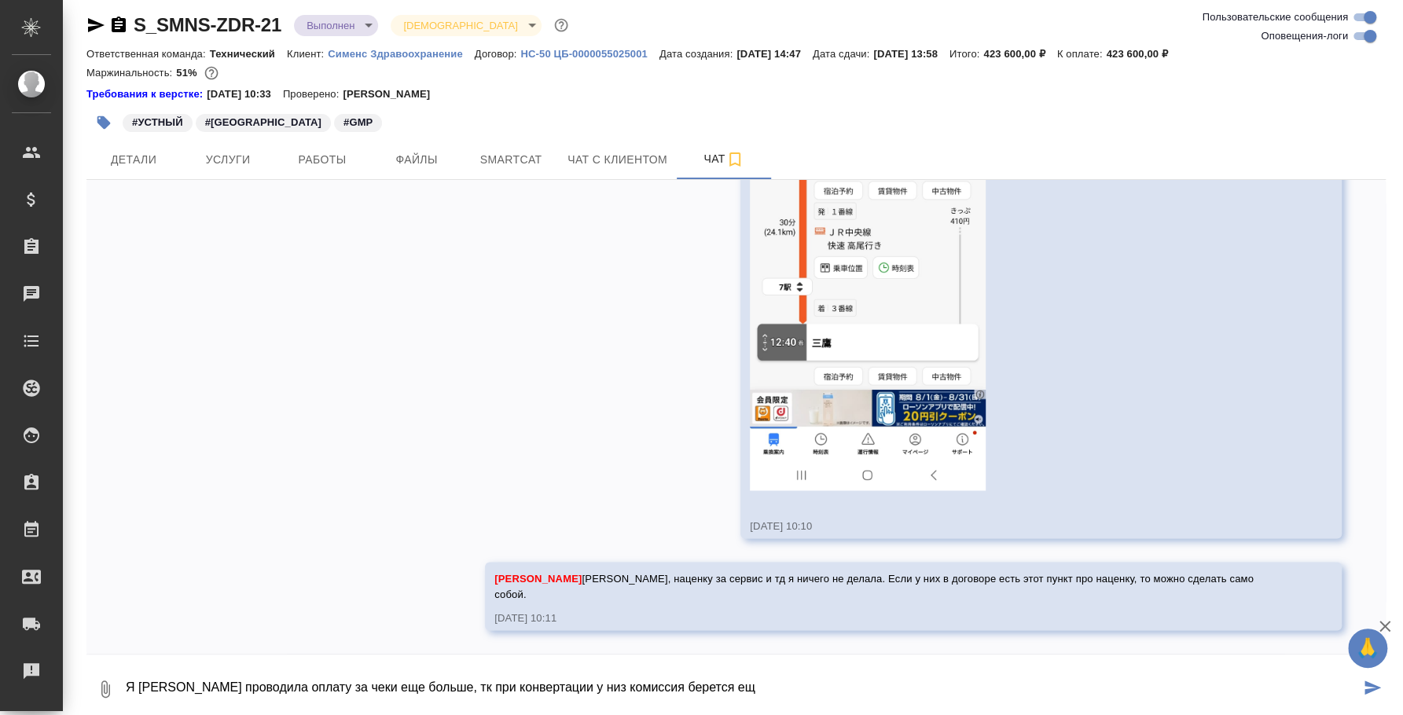
type textarea "Я Чингизу проводила оплату за чеки еще больше, тк при конвертации у низ комисси…"
drag, startPoint x: 793, startPoint y: 686, endPoint x: 41, endPoint y: 618, distance: 755.2
click at [41, 618] on div ".cls-1 fill:#fff; AWATERA Fedotova Irina Клиенты Спецификации Заказы 0 Чаты Tod…" at bounding box center [701, 357] width 1403 height 715
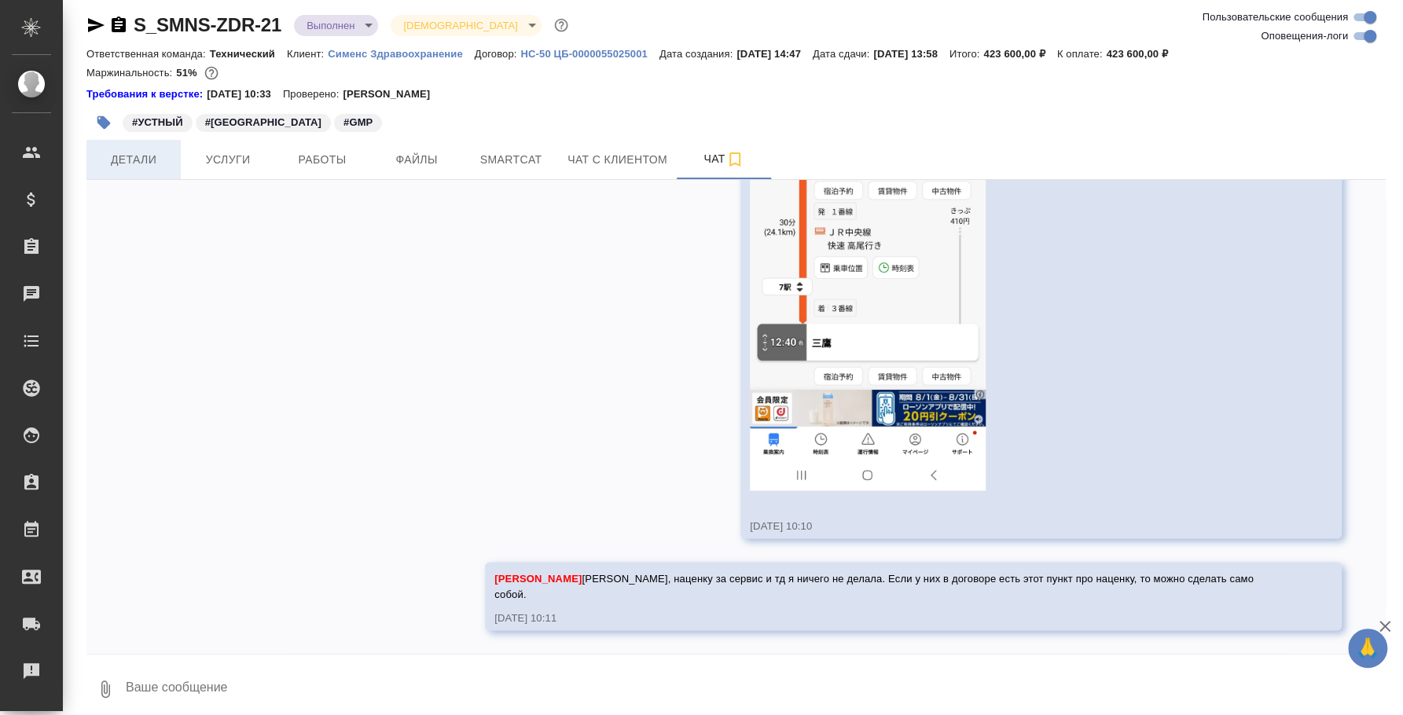
click at [140, 152] on span "Детали" at bounding box center [133, 160] width 75 height 20
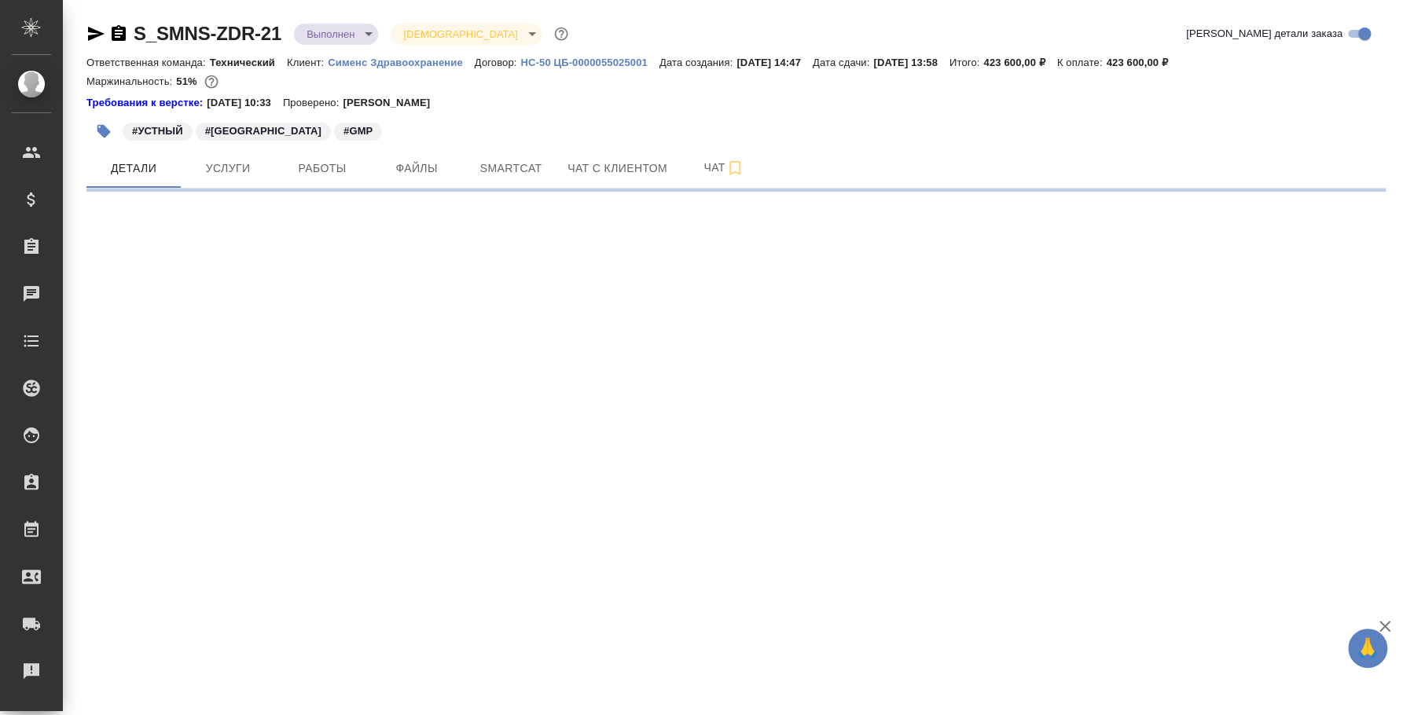
select select "RU"
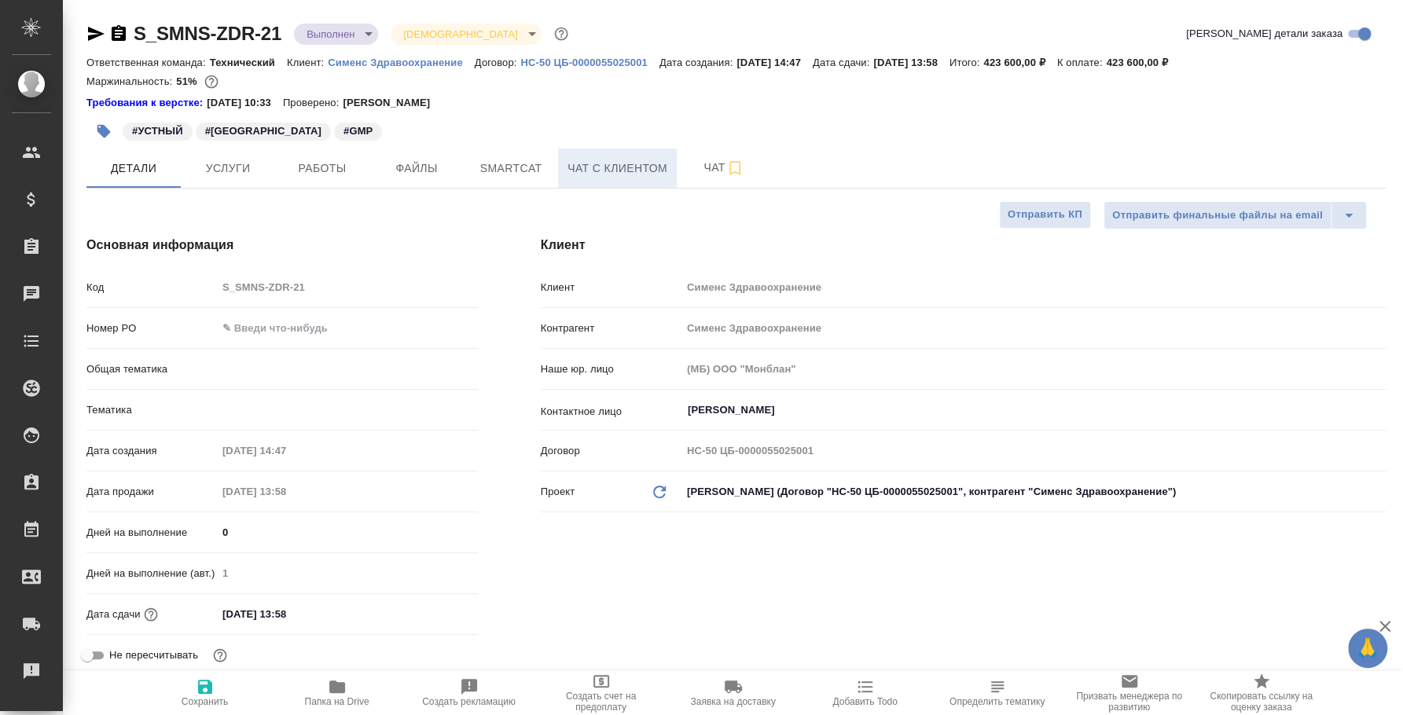
type textarea "x"
click at [708, 168] on span "Чат" at bounding box center [723, 168] width 75 height 20
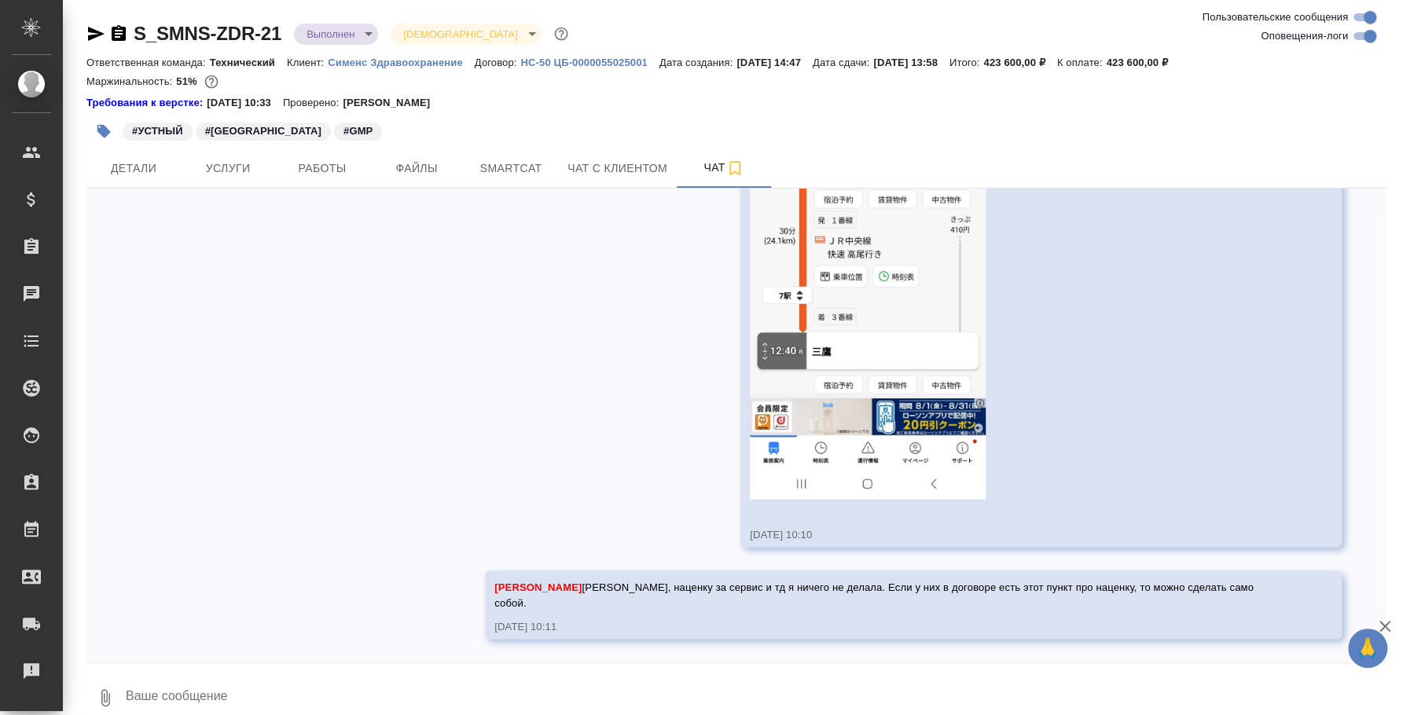
scroll to position [14215, 0]
